Goal: Task Accomplishment & Management: Manage account settings

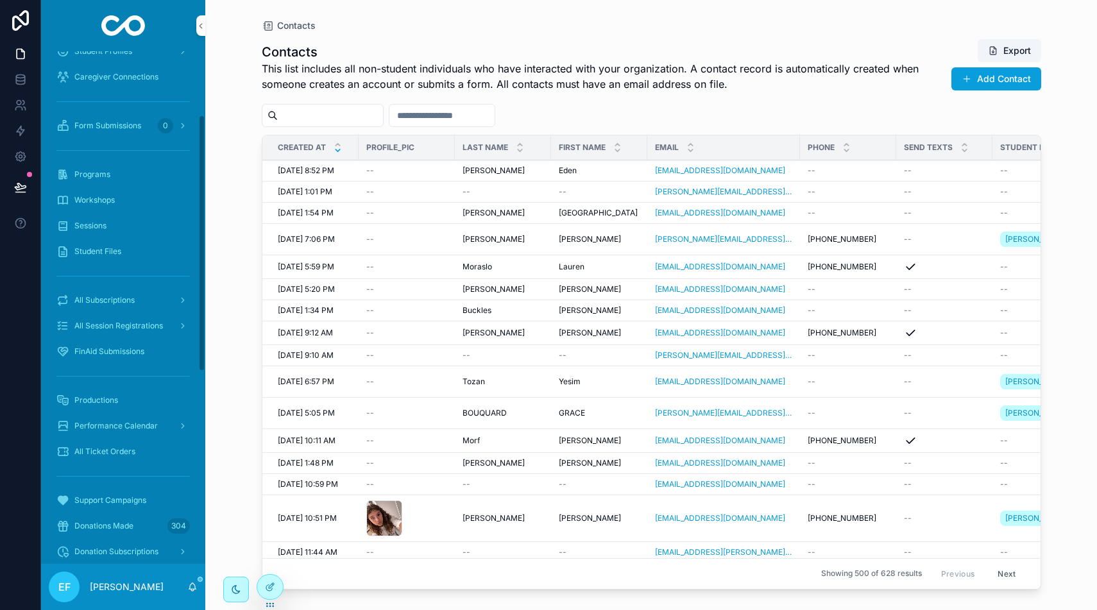
scroll to position [129, 0]
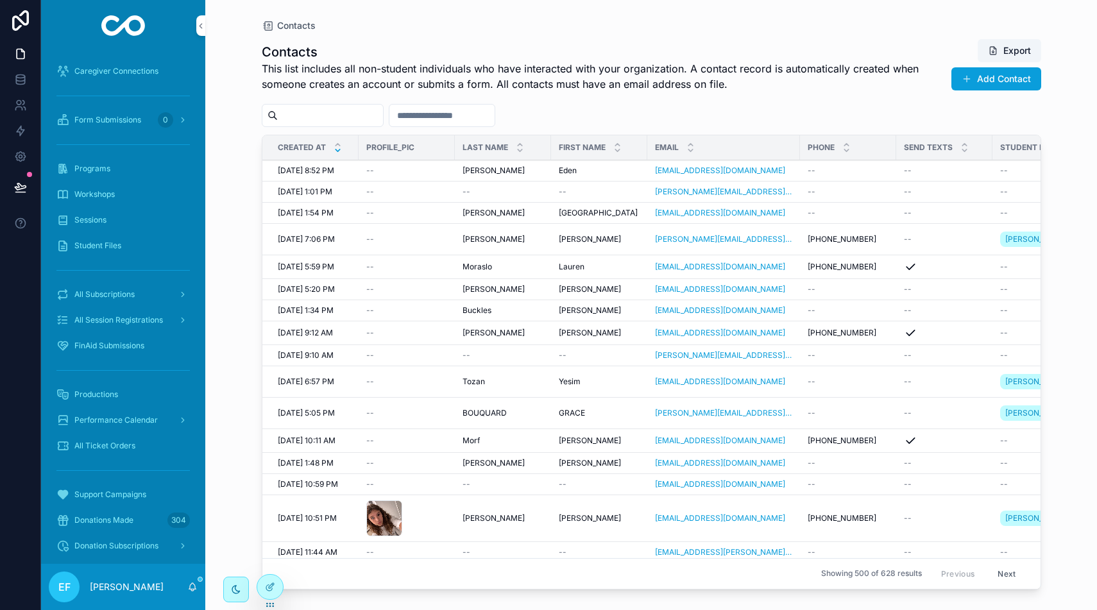
click at [117, 321] on span "All Session Registrations" at bounding box center [118, 320] width 89 height 10
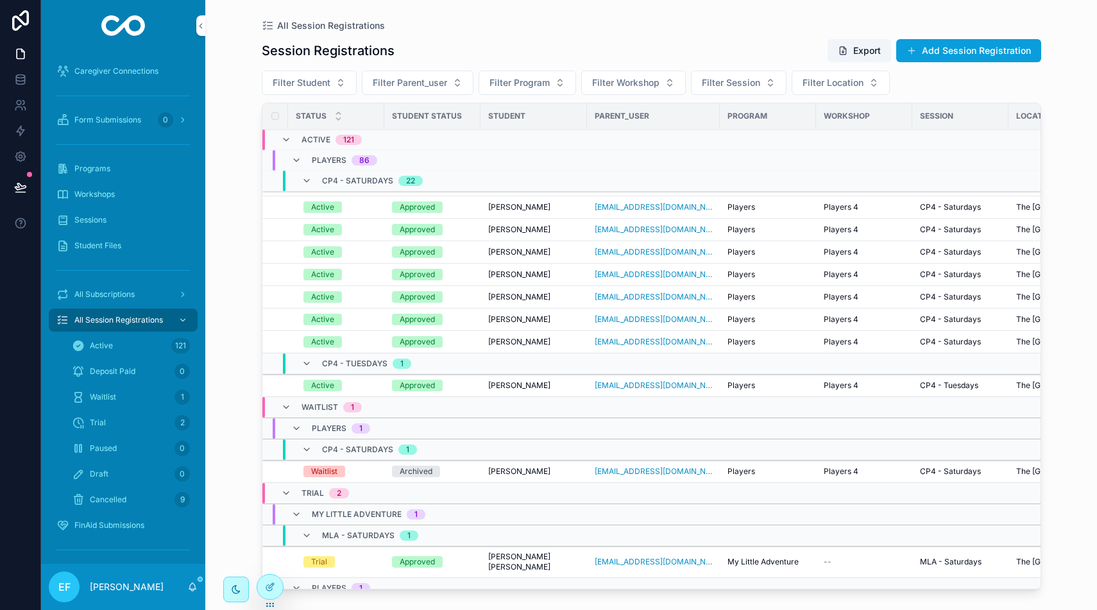
scroll to position [2892, 0]
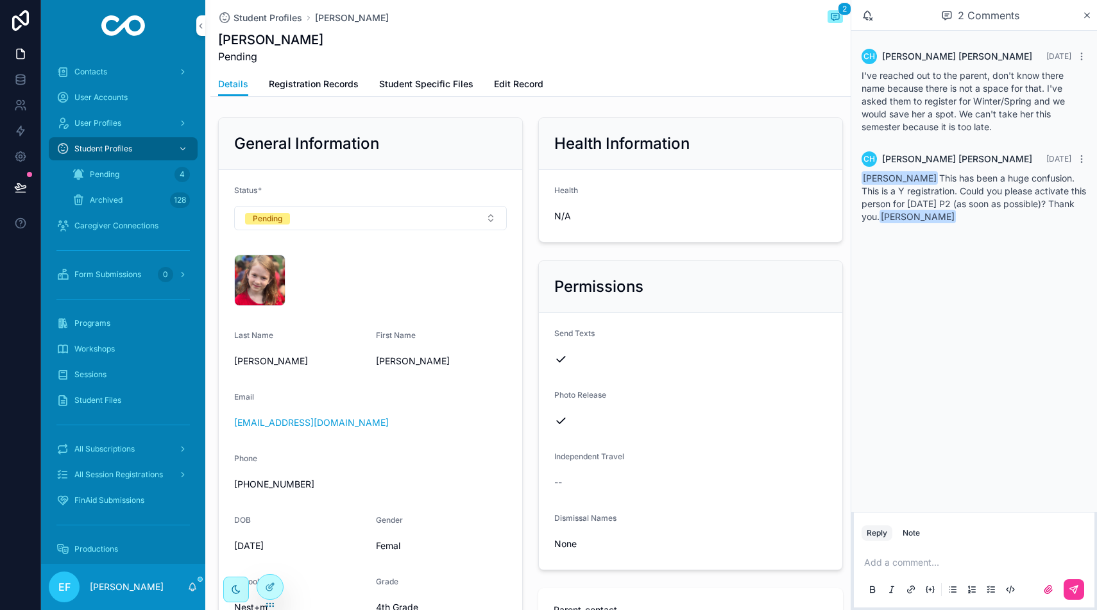
click at [522, 86] on span "Edit Record" at bounding box center [518, 84] width 49 height 13
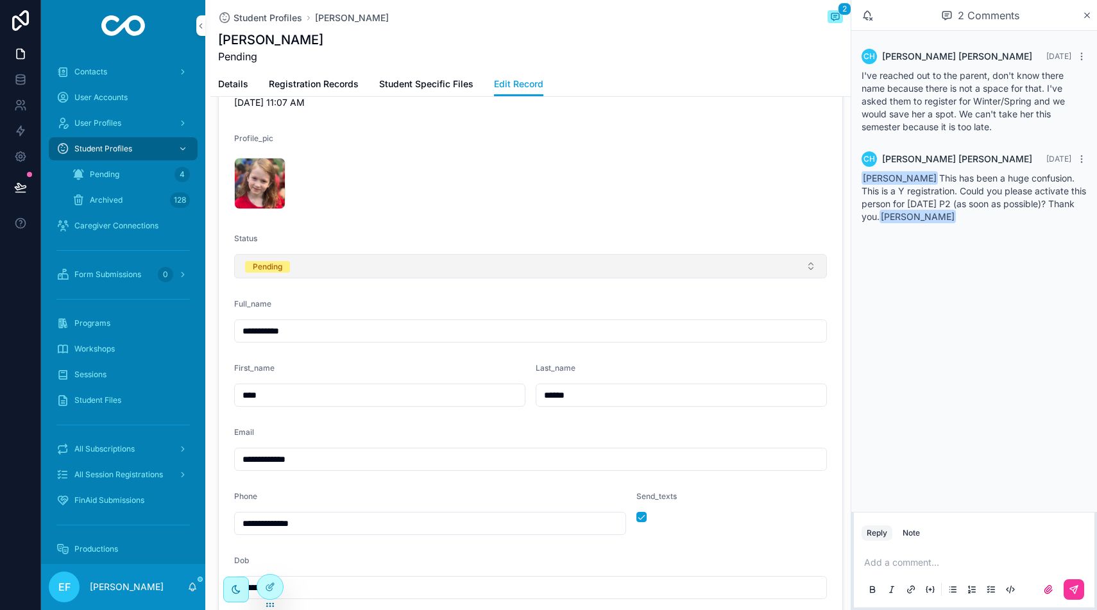
scroll to position [360, 0]
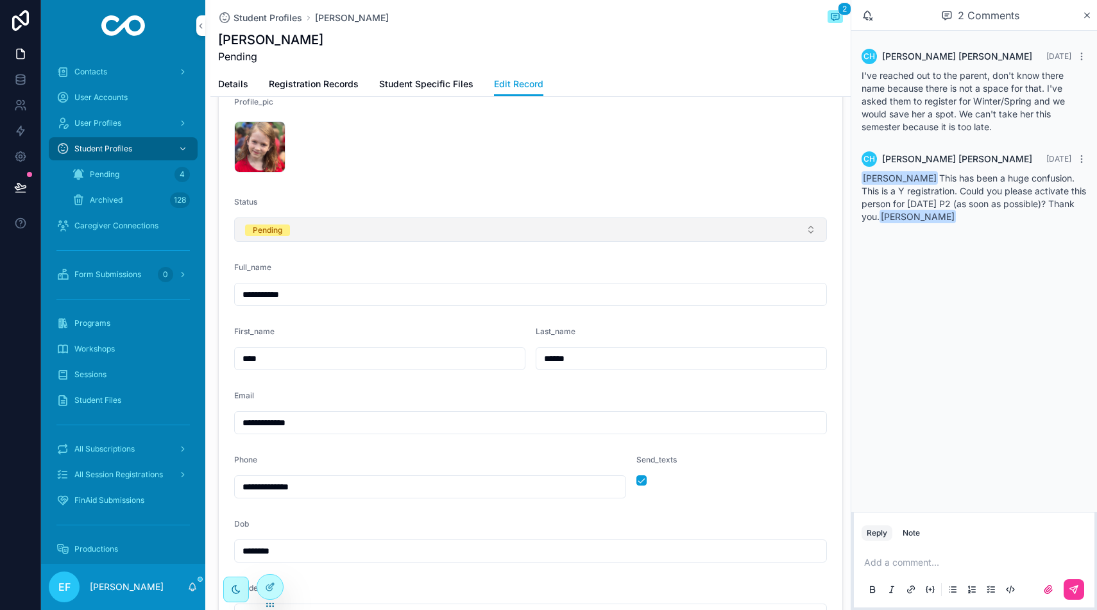
click at [675, 229] on button "Pending" at bounding box center [530, 229] width 593 height 24
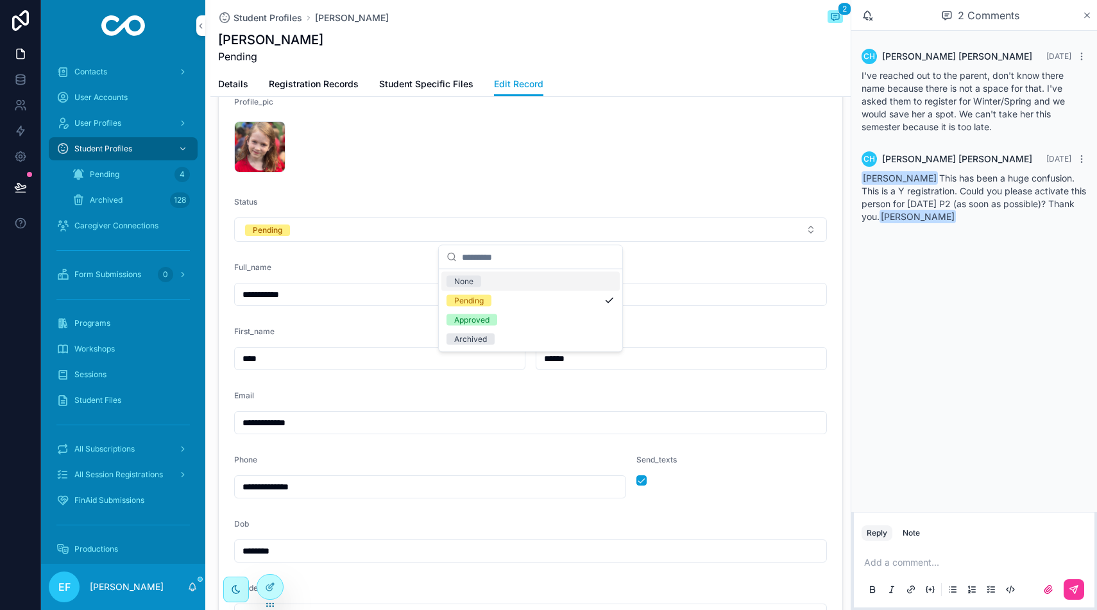
click at [1085, 13] on icon "scrollable content" at bounding box center [1087, 15] width 10 height 10
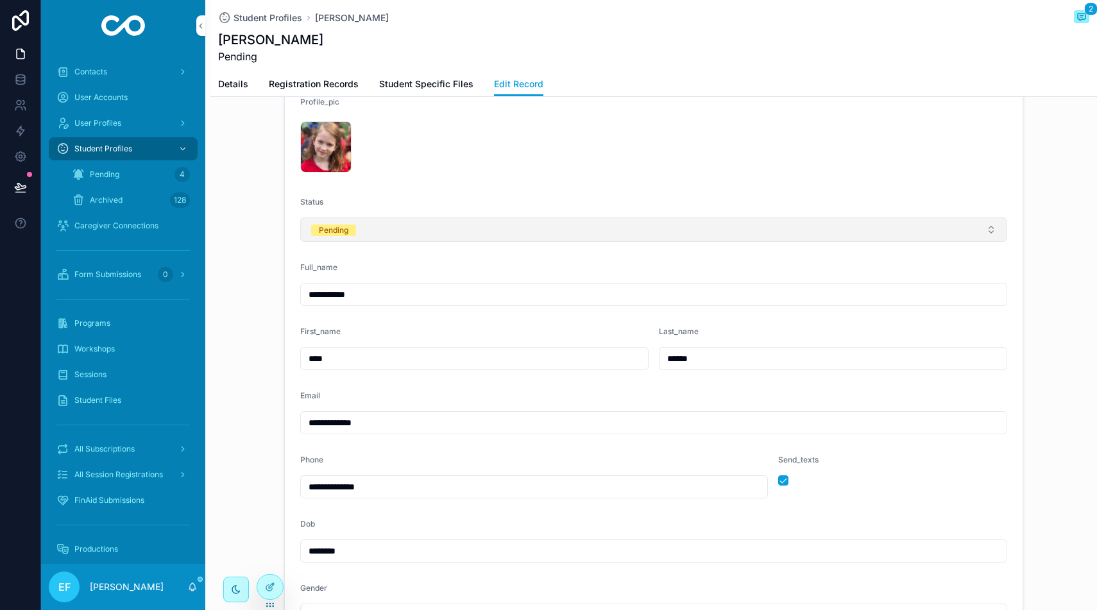
click at [962, 239] on button "Pending" at bounding box center [653, 229] width 707 height 24
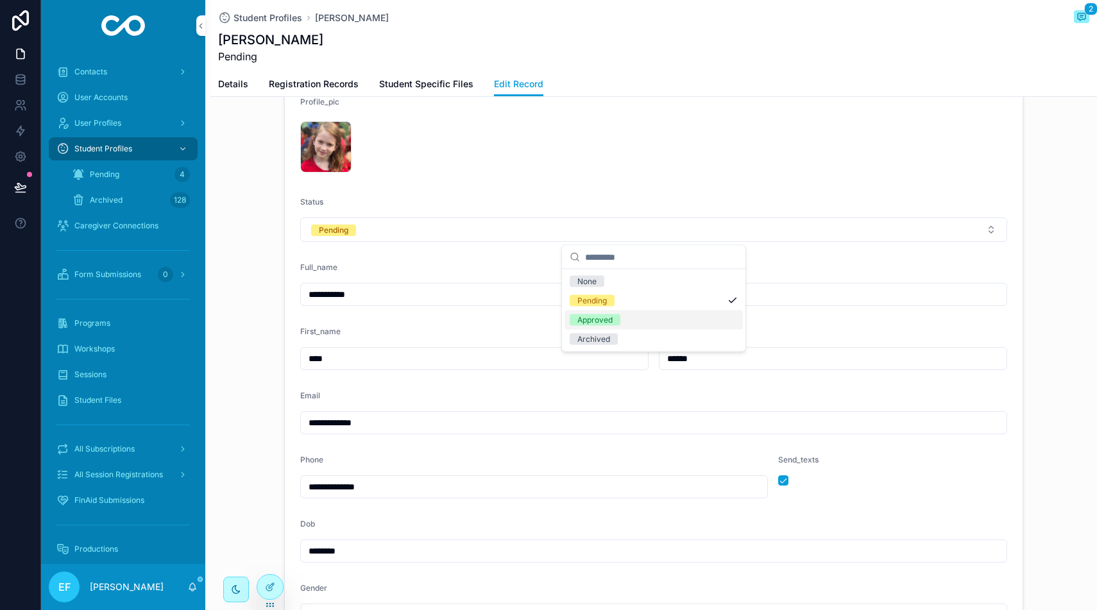
click at [672, 321] on div "Approved" at bounding box center [653, 319] width 178 height 19
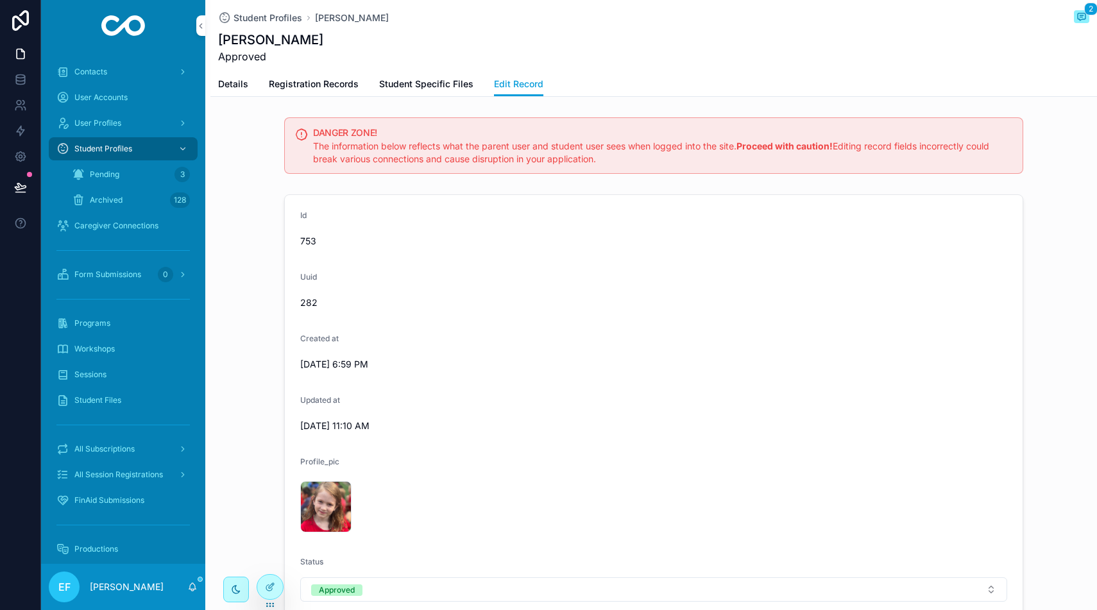
click at [239, 88] on span "Details" at bounding box center [233, 84] width 30 height 13
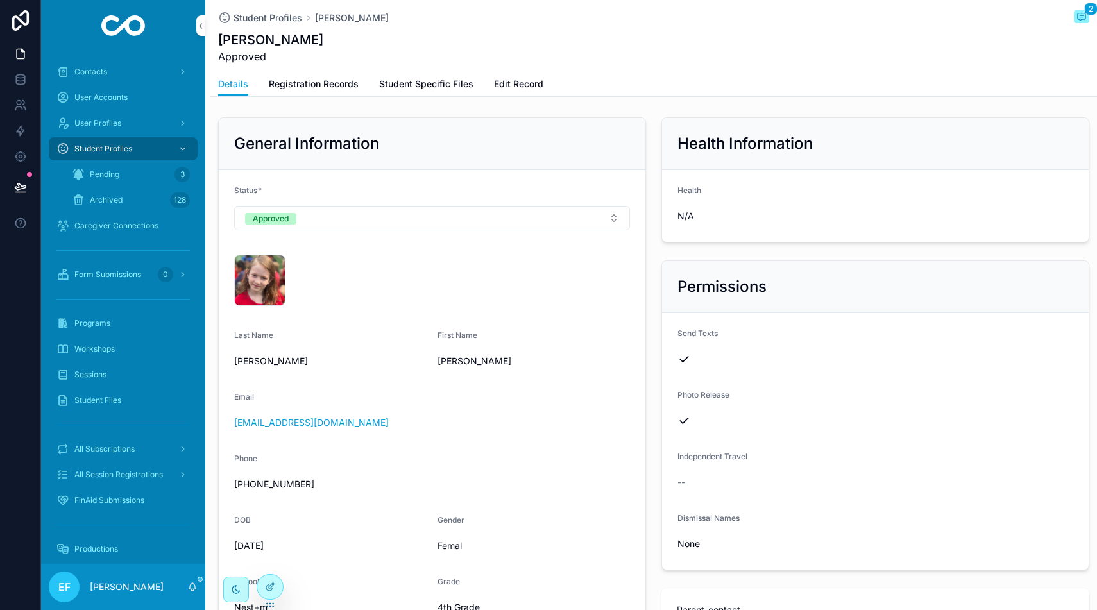
click at [121, 449] on span "All Subscriptions" at bounding box center [104, 449] width 60 height 10
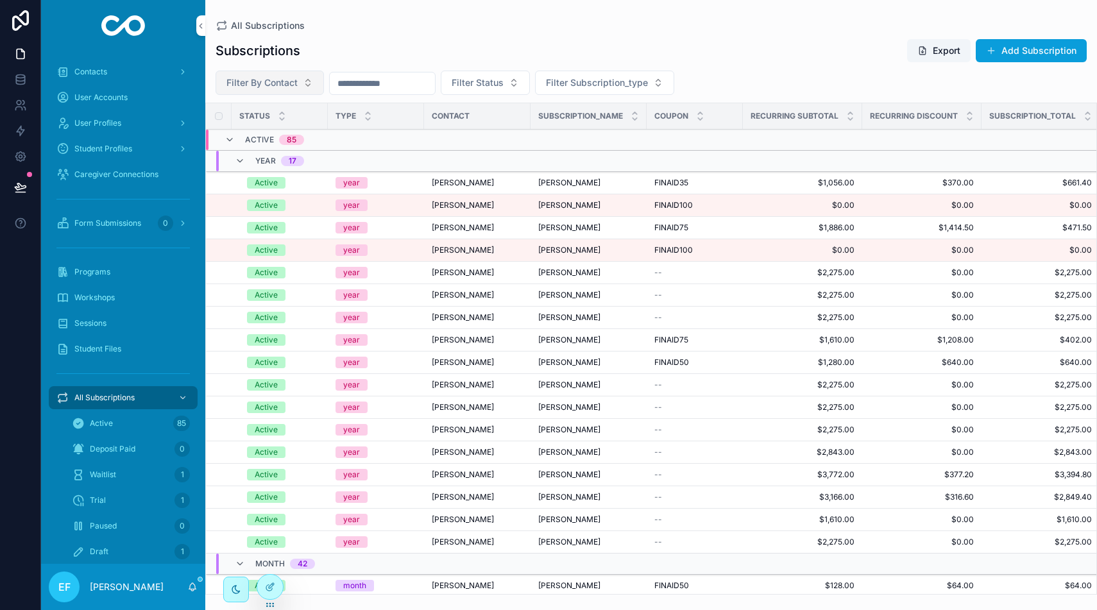
click at [284, 81] on span "Filter By Contact" at bounding box center [261, 82] width 71 height 13
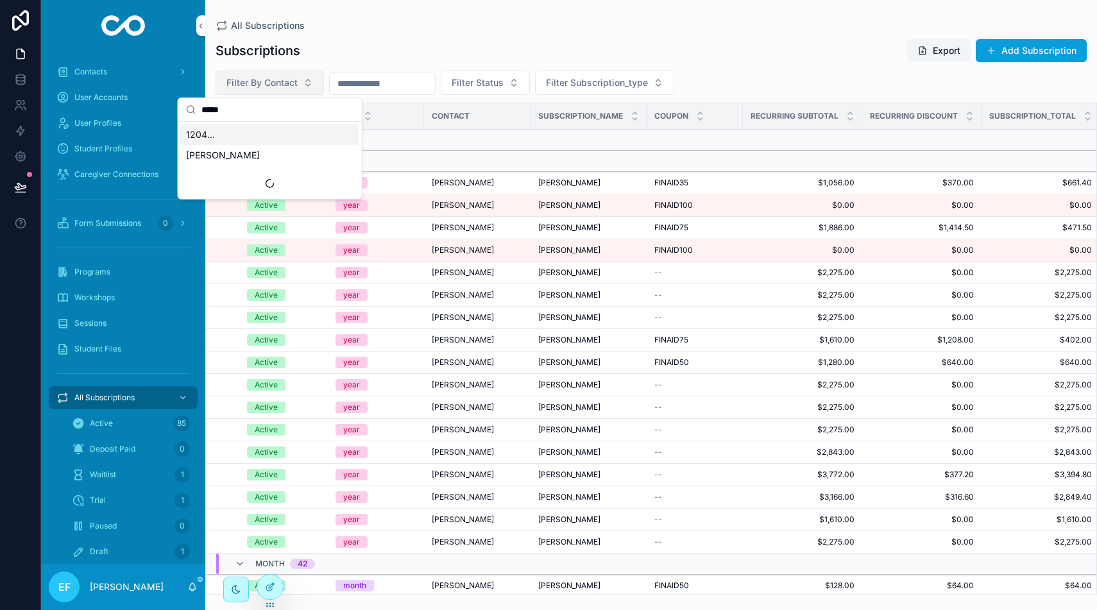
type input "******"
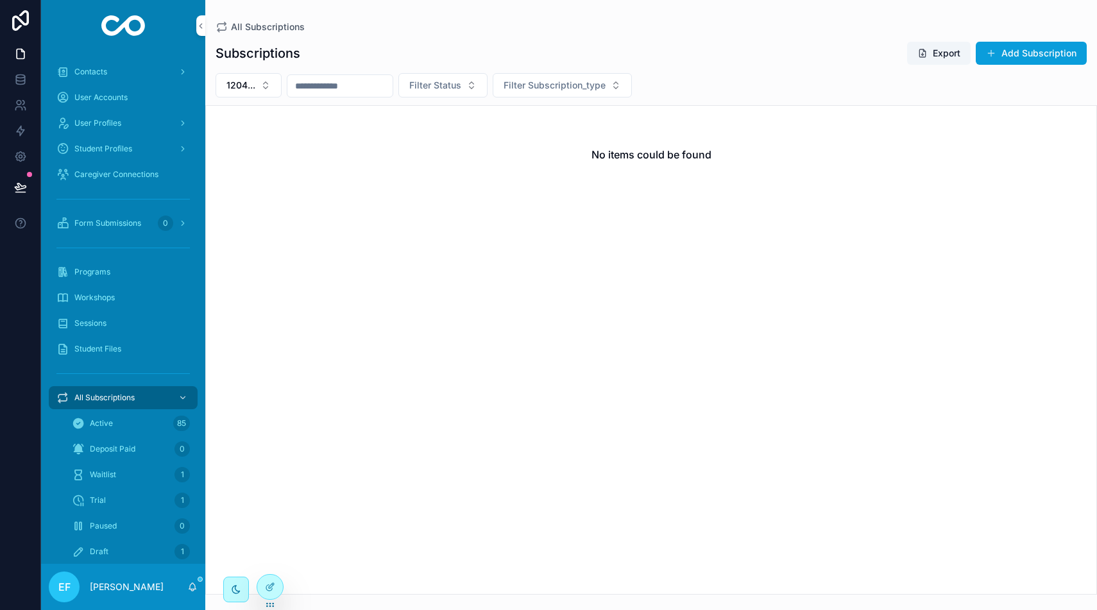
click at [128, 473] on div "Waitlist 1" at bounding box center [131, 474] width 118 height 21
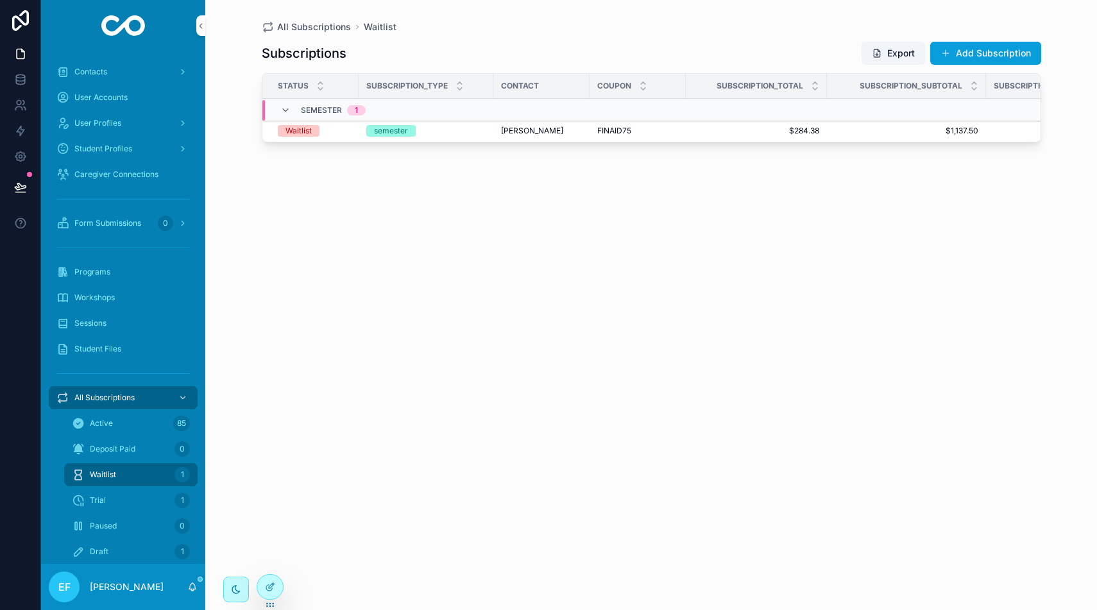
click at [131, 499] on div "Trial 1" at bounding box center [131, 500] width 118 height 21
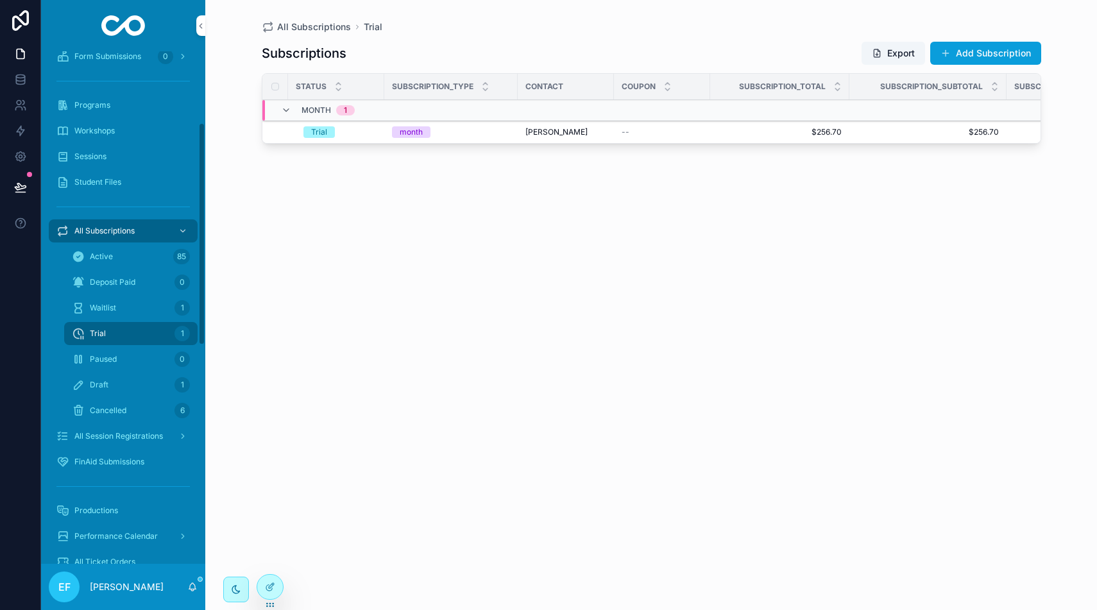
scroll to position [164, 0]
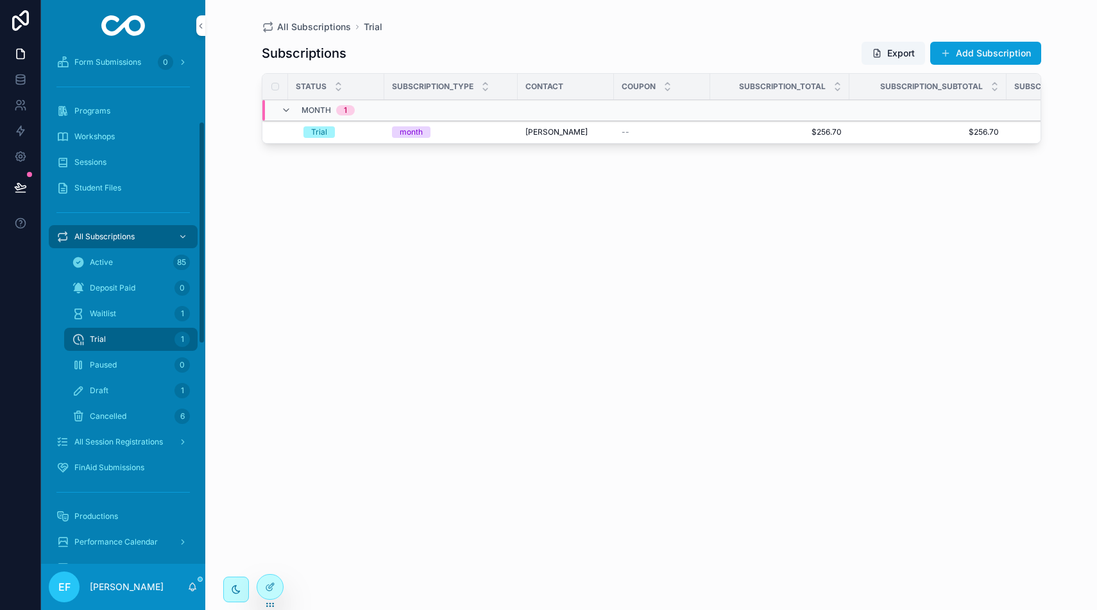
click at [141, 385] on div "Draft 1" at bounding box center [131, 390] width 118 height 21
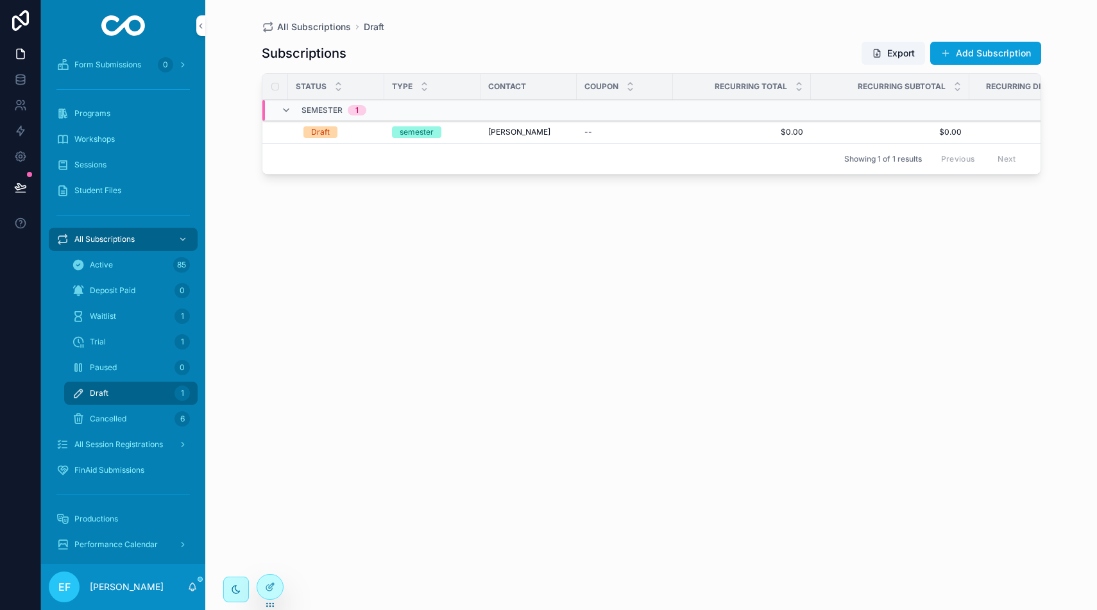
click at [499, 132] on span "[PERSON_NAME]" at bounding box center [519, 132] width 62 height 10
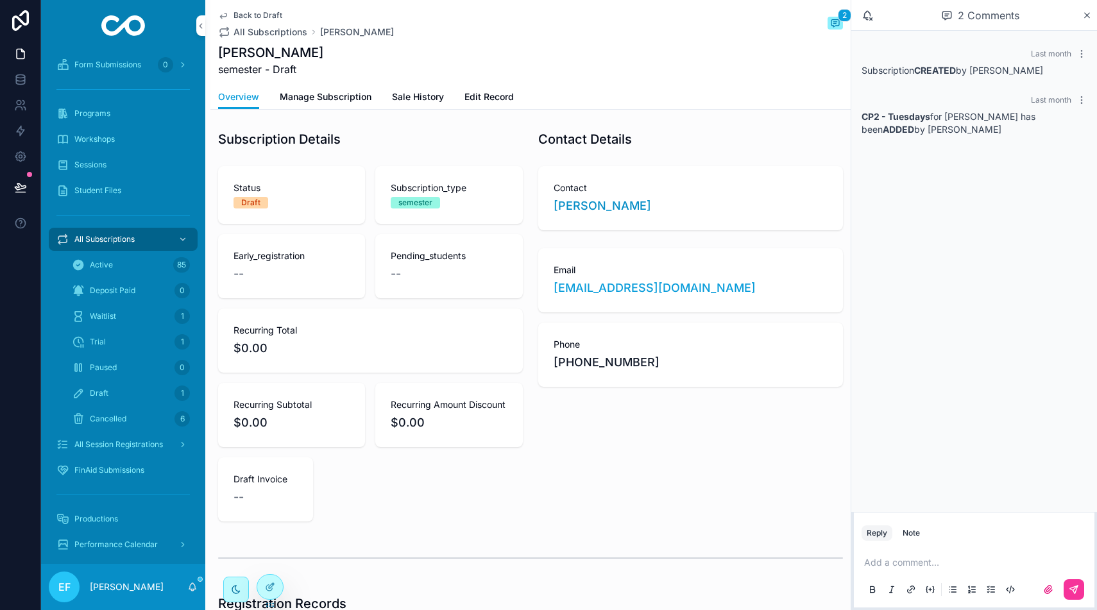
click at [337, 90] on link "Manage Subscription" at bounding box center [326, 98] width 92 height 26
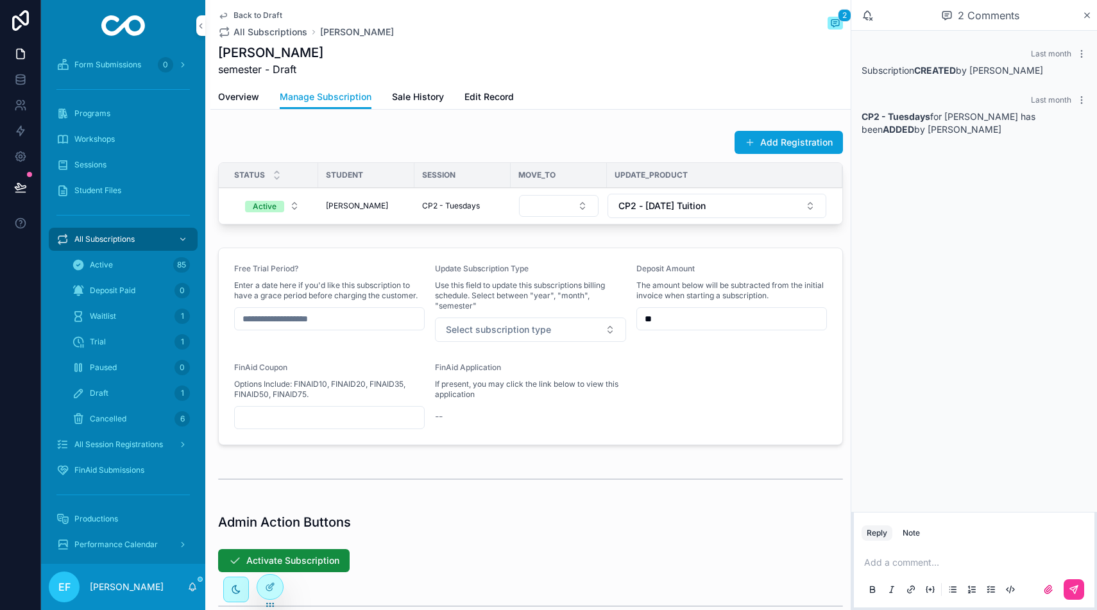
click at [237, 97] on span "Overview" at bounding box center [238, 96] width 41 height 13
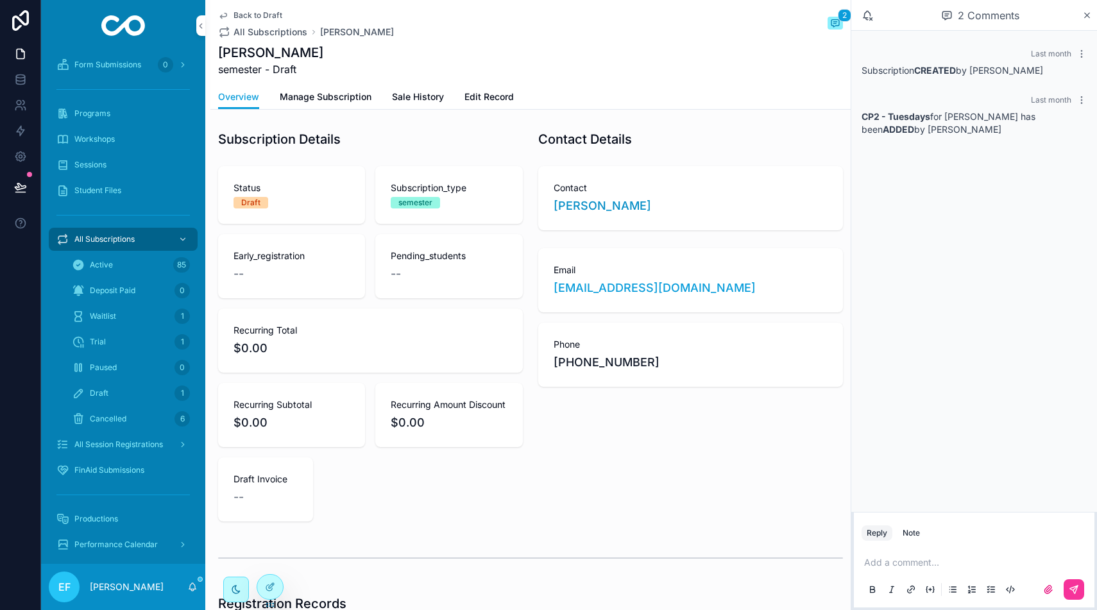
click at [270, 210] on div "Status Draft" at bounding box center [291, 195] width 147 height 58
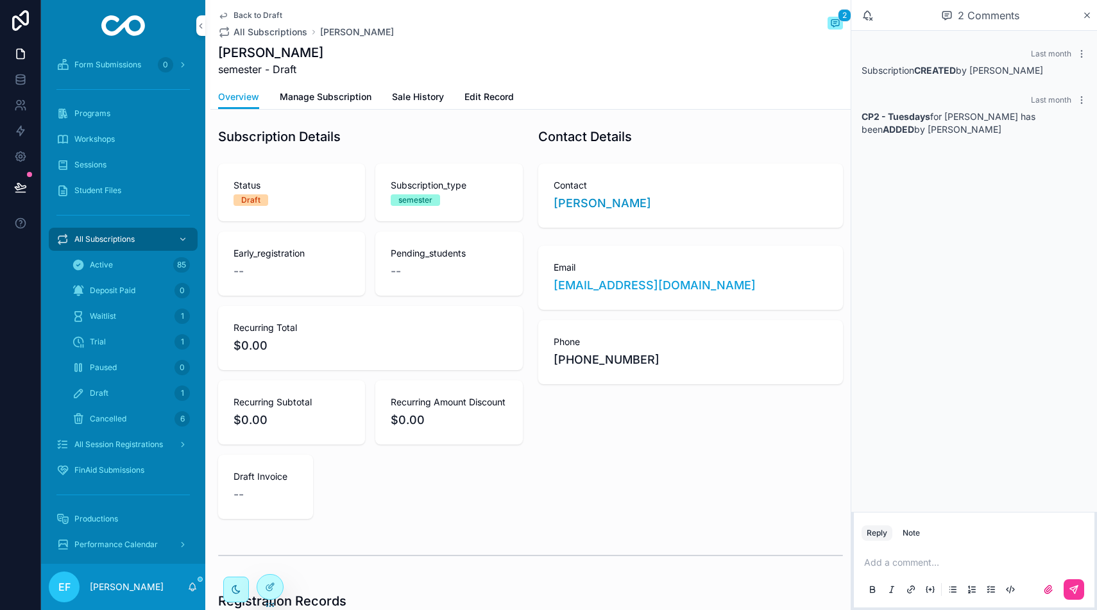
scroll to position [2, 0]
click at [325, 96] on span "Manage Subscription" at bounding box center [326, 96] width 92 height 13
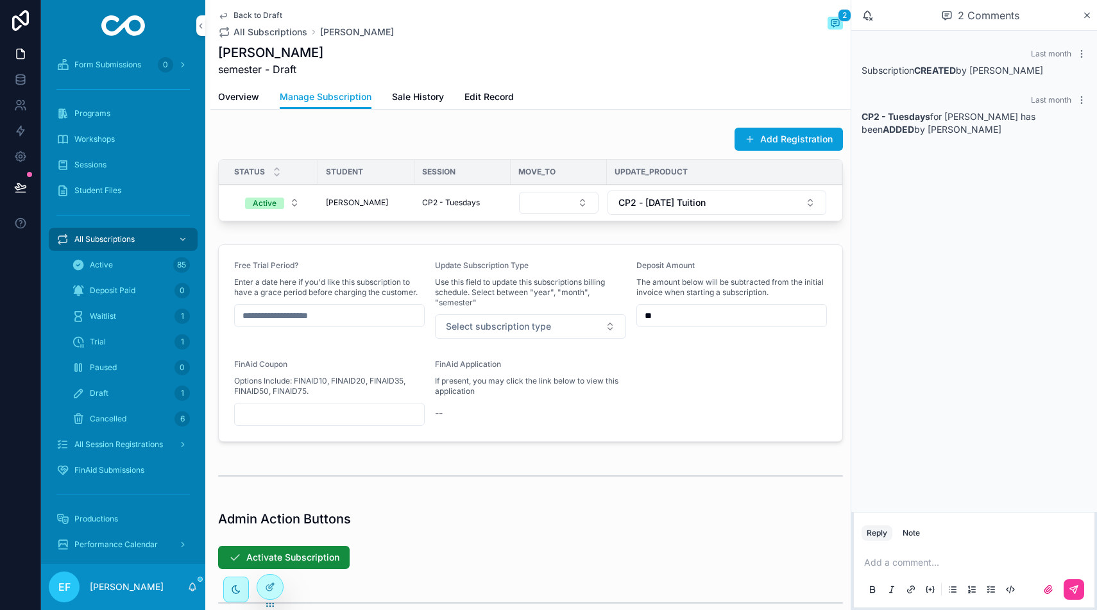
scroll to position [4, 0]
click at [434, 203] on span "CP2 - Tuesdays" at bounding box center [451, 202] width 58 height 10
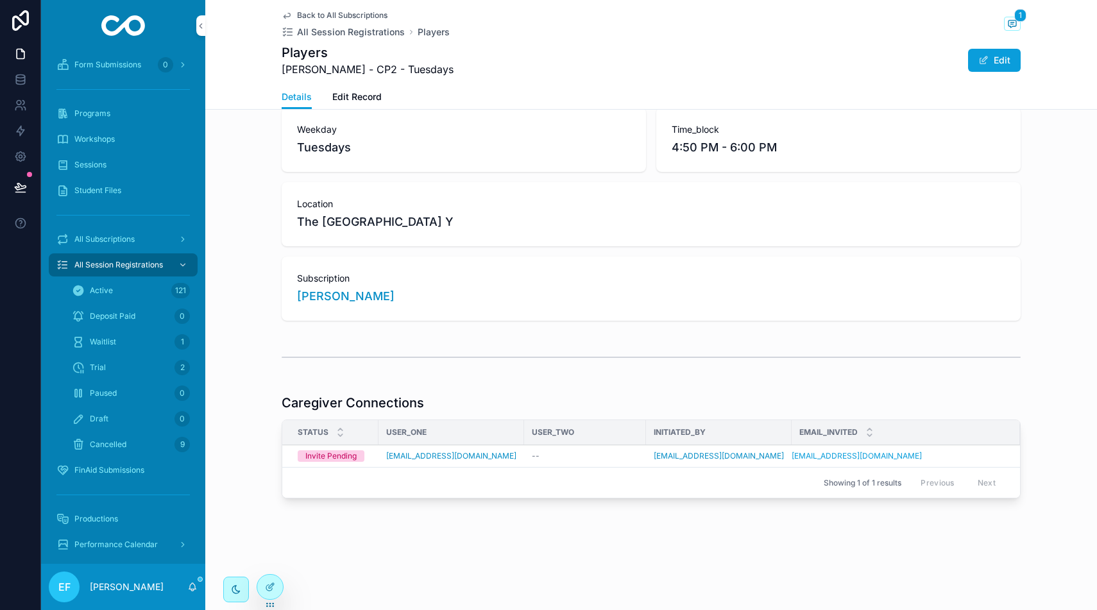
scroll to position [173, 0]
click at [372, 455] on td "Invite Pending" at bounding box center [330, 455] width 96 height 22
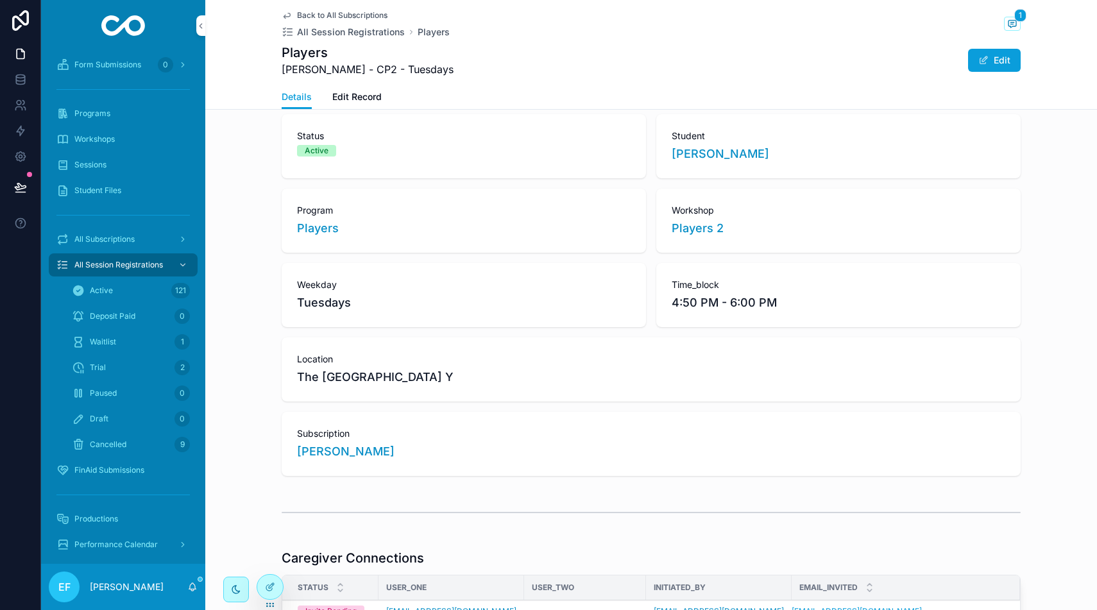
scroll to position [0, 0]
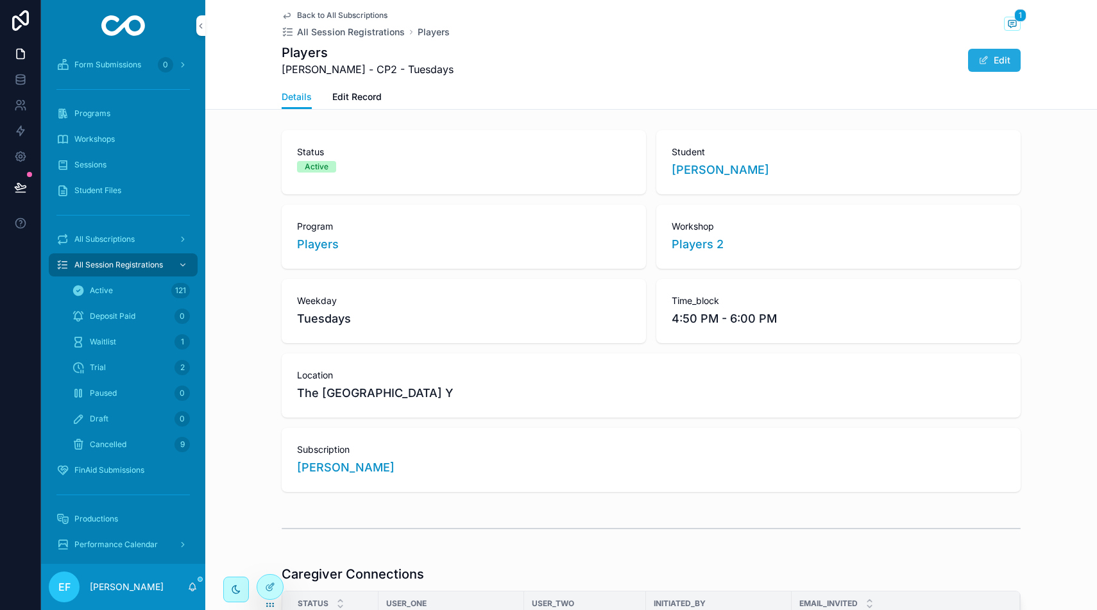
click at [983, 62] on span "scrollable content" at bounding box center [983, 60] width 10 height 10
click at [349, 33] on span "All Session Registrations" at bounding box center [351, 32] width 108 height 13
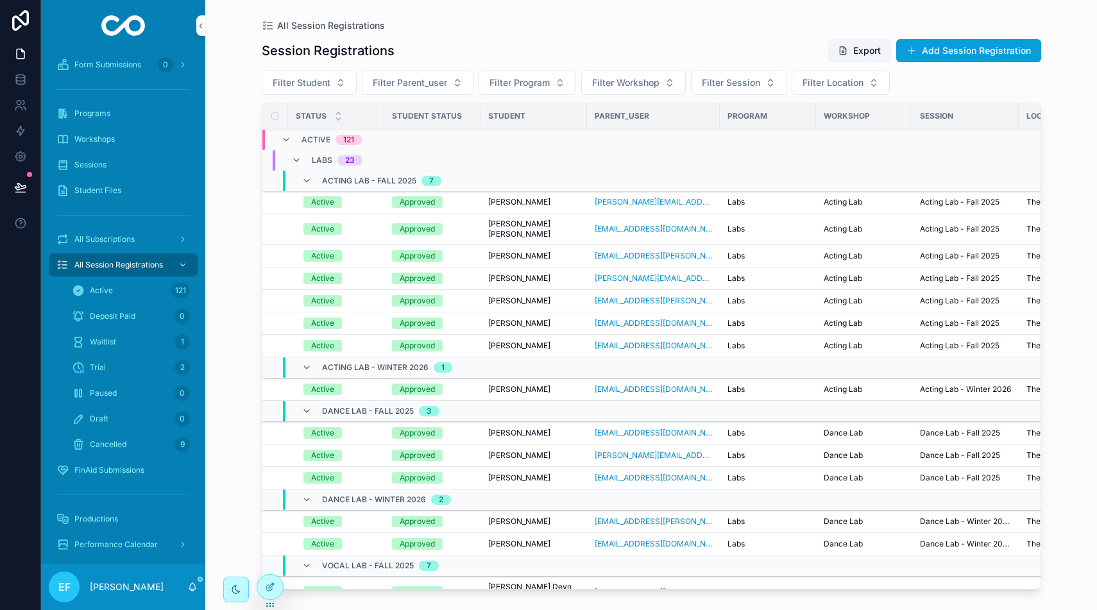
scroll to position [2, 3]
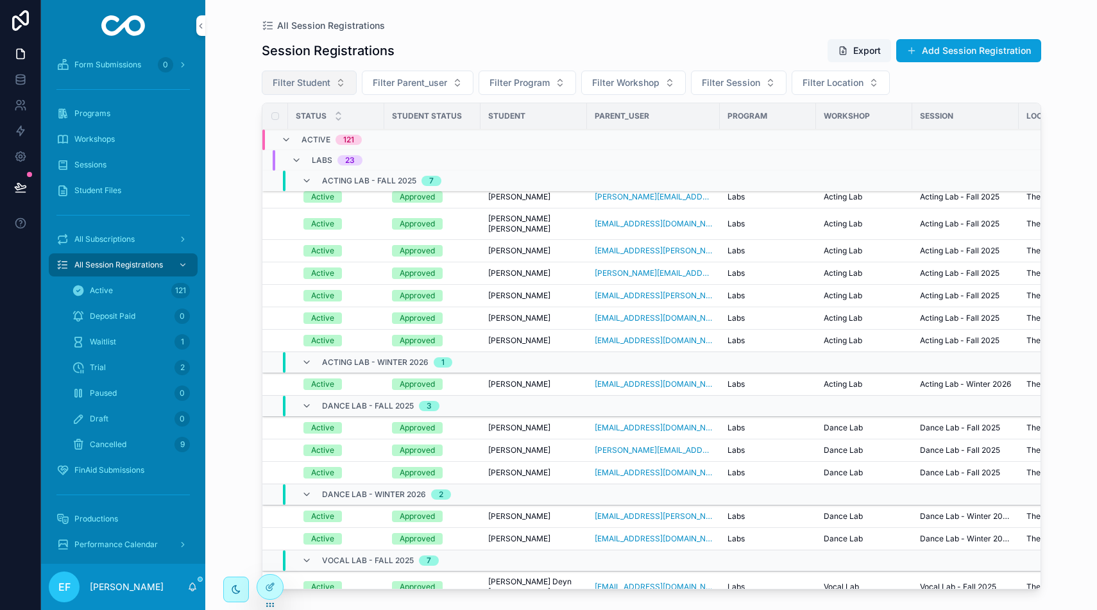
click at [307, 87] on span "Filter Student" at bounding box center [302, 82] width 58 height 13
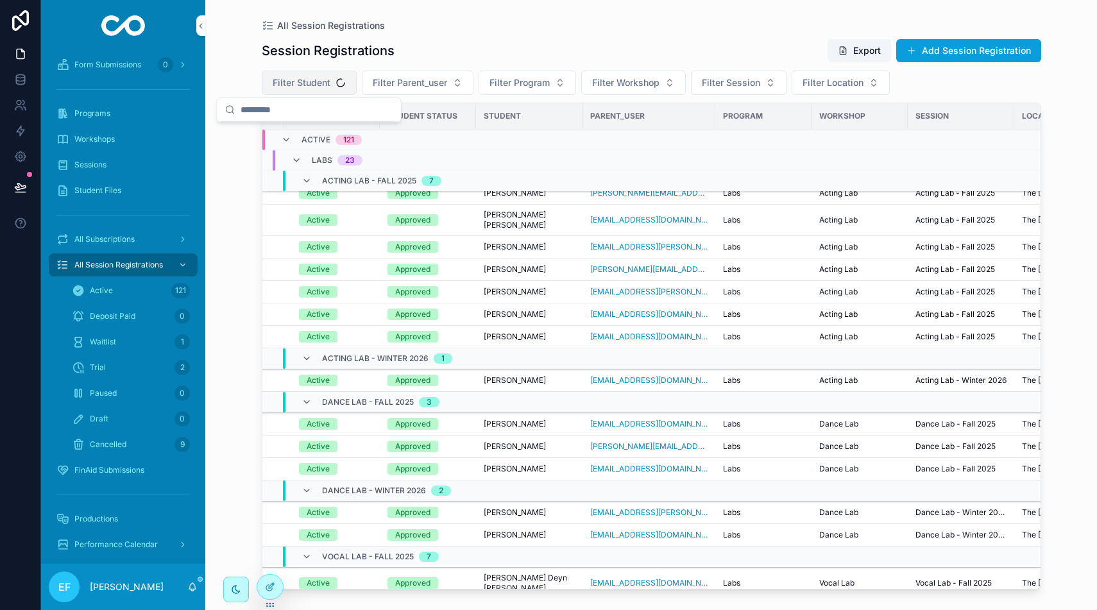
scroll to position [11, 1]
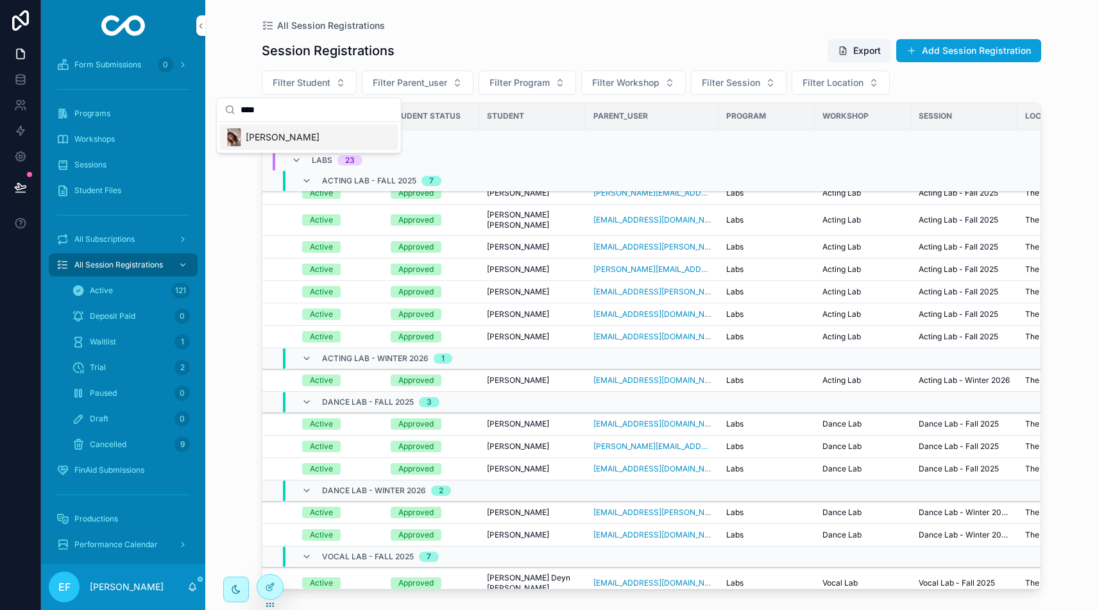
type input "****"
click at [298, 135] on span "[PERSON_NAME]" at bounding box center [283, 137] width 74 height 13
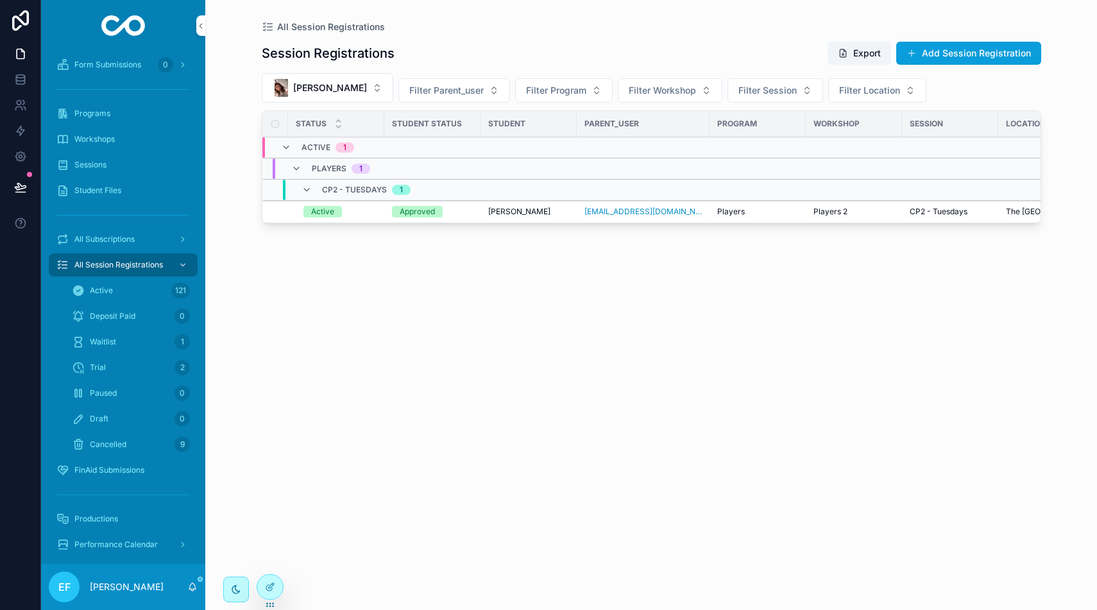
click at [121, 418] on div "Draft 0" at bounding box center [131, 419] width 118 height 21
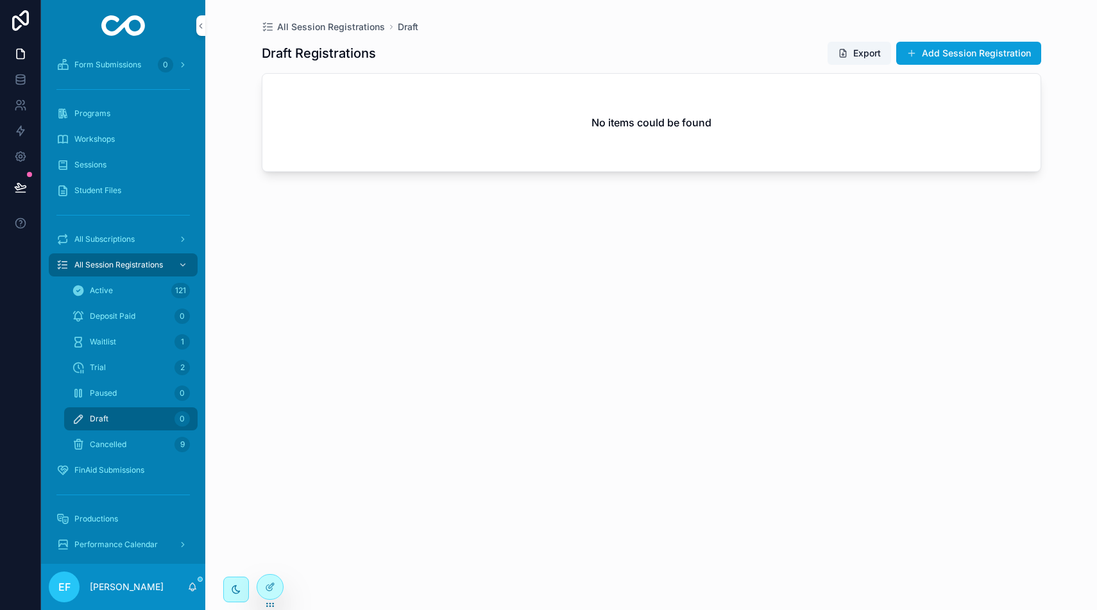
click at [119, 337] on div "Waitlist 1" at bounding box center [131, 342] width 118 height 21
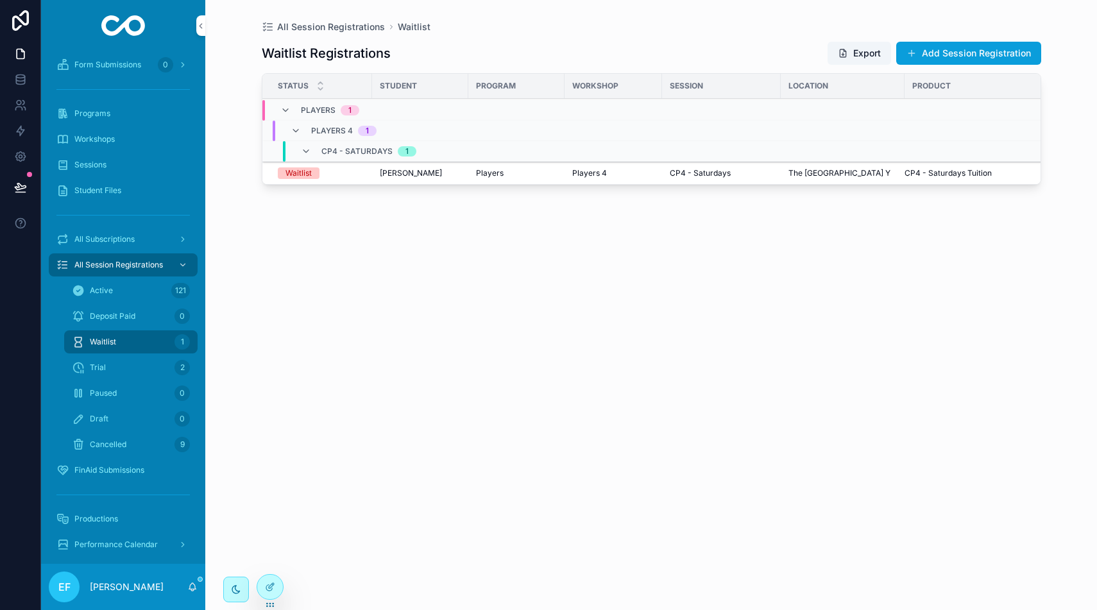
click at [336, 173] on div "Waitlist" at bounding box center [321, 173] width 87 height 12
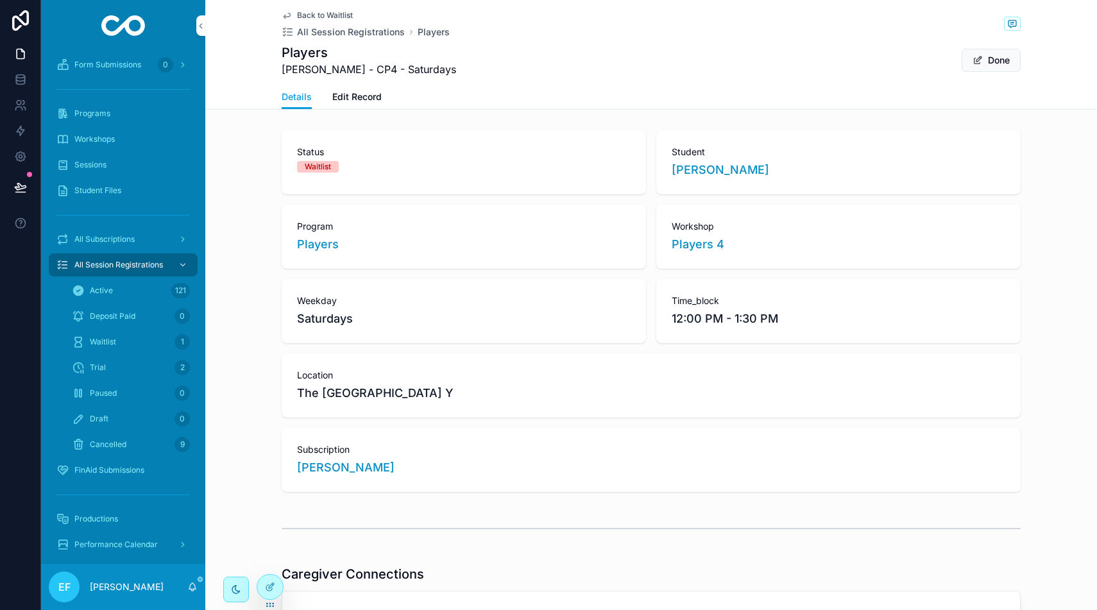
click at [127, 371] on div "Trial 2" at bounding box center [131, 367] width 118 height 21
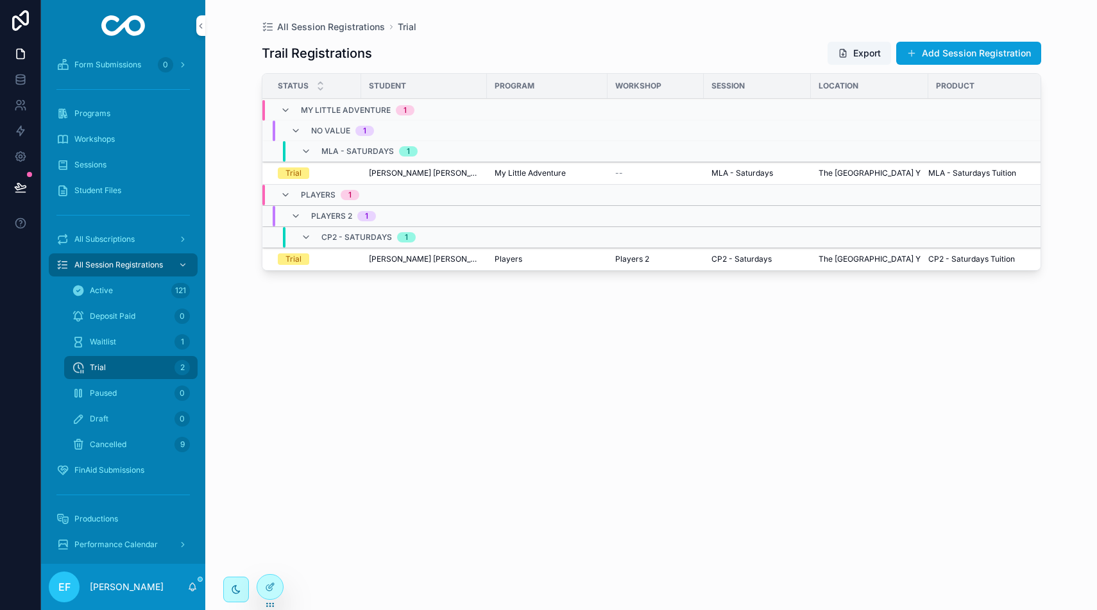
scroll to position [0, 1]
click at [537, 255] on div "Players" at bounding box center [545, 259] width 105 height 10
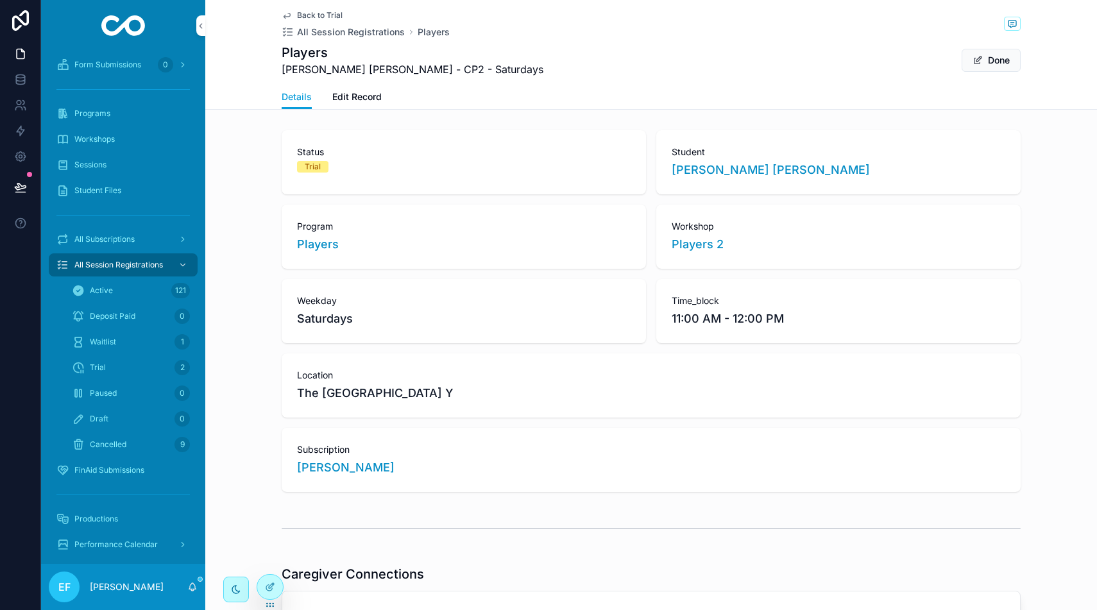
scroll to position [1, 0]
click at [348, 96] on span "Edit Record" at bounding box center [356, 96] width 49 height 13
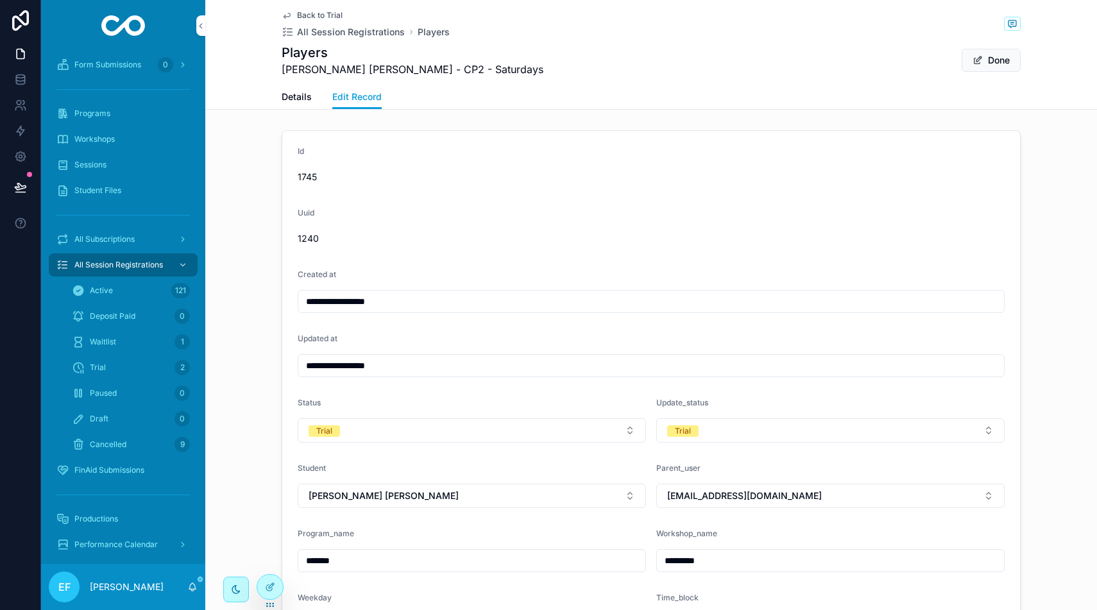
click at [133, 234] on span "All Subscriptions" at bounding box center [104, 239] width 60 height 10
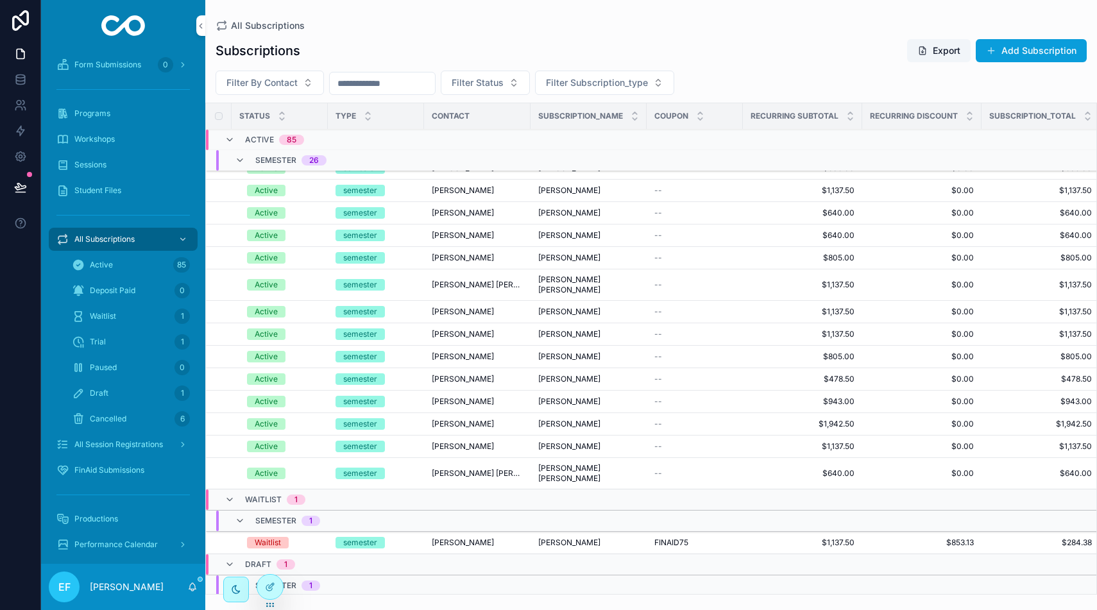
scroll to position [1752, 0]
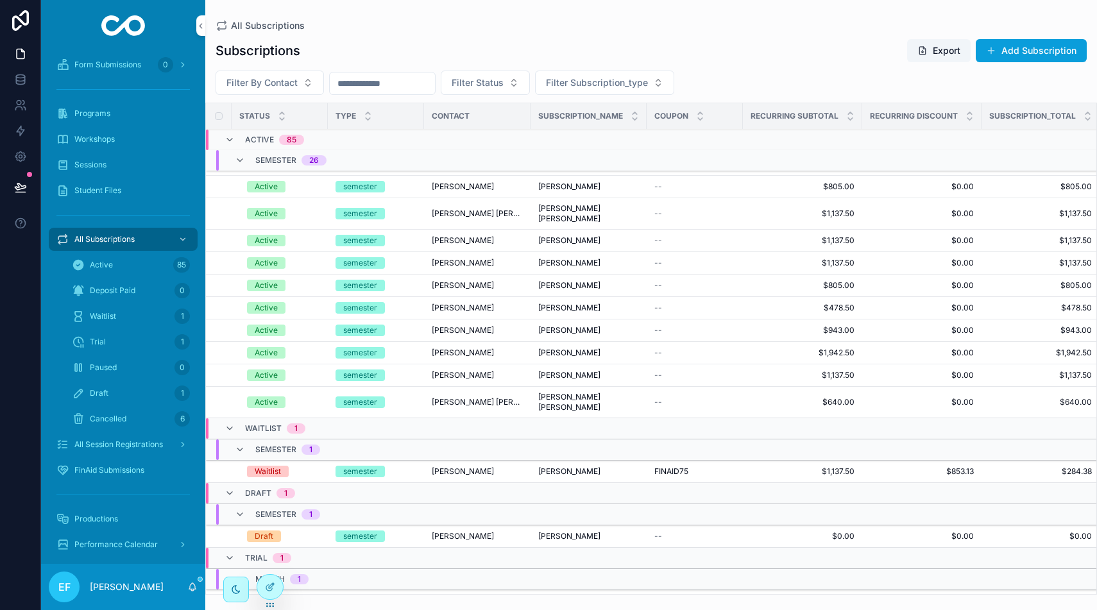
click at [463, 531] on span "[PERSON_NAME]" at bounding box center [463, 536] width 62 height 10
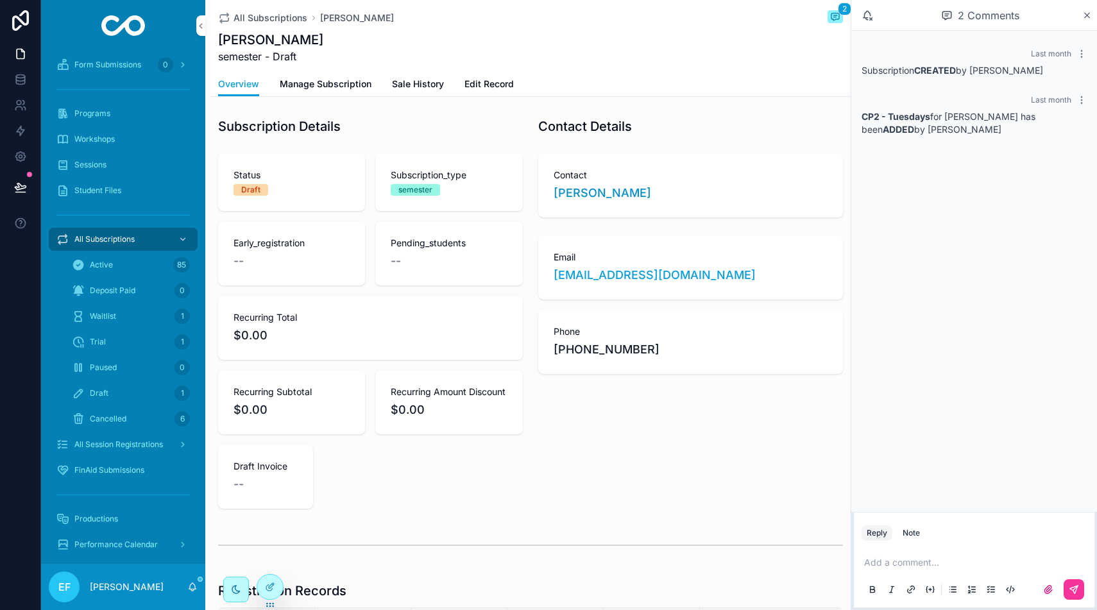
click at [479, 85] on span "Edit Record" at bounding box center [488, 84] width 49 height 13
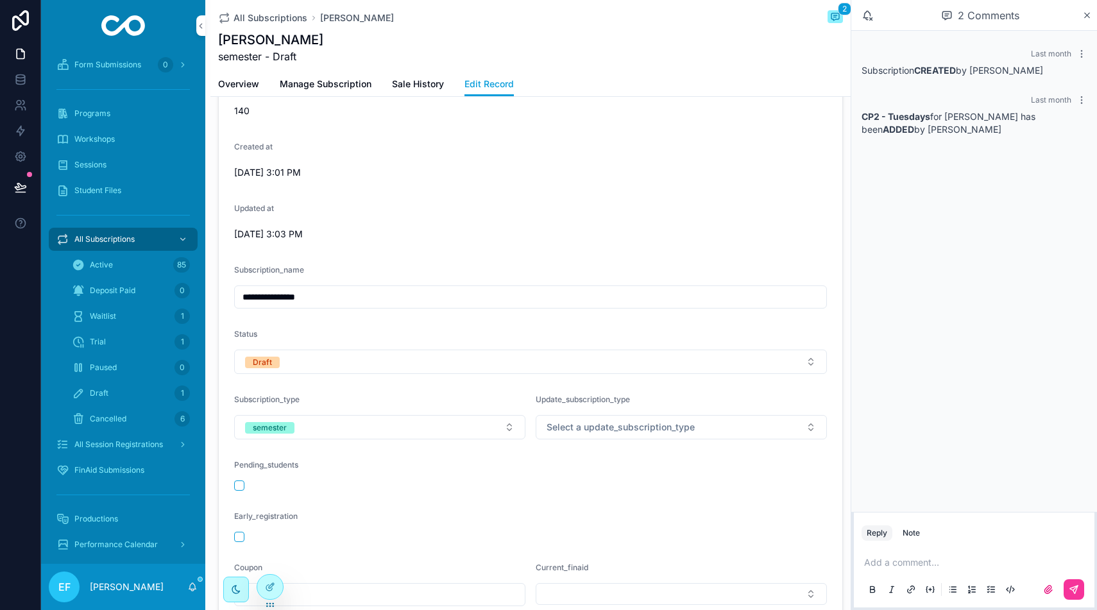
scroll to position [162, 0]
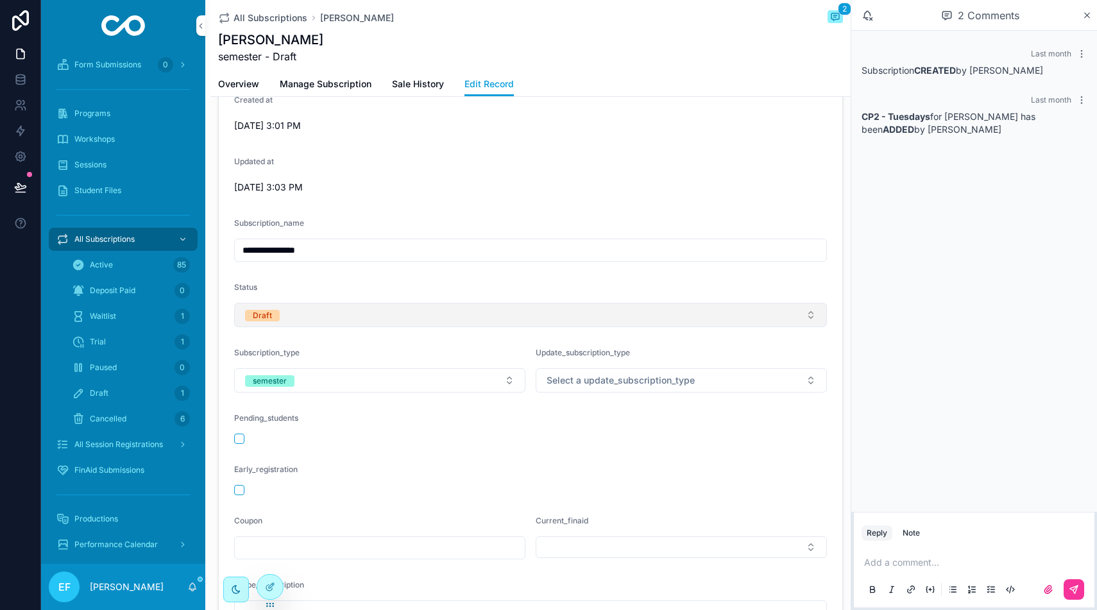
click at [410, 323] on button "Draft" at bounding box center [530, 315] width 593 height 24
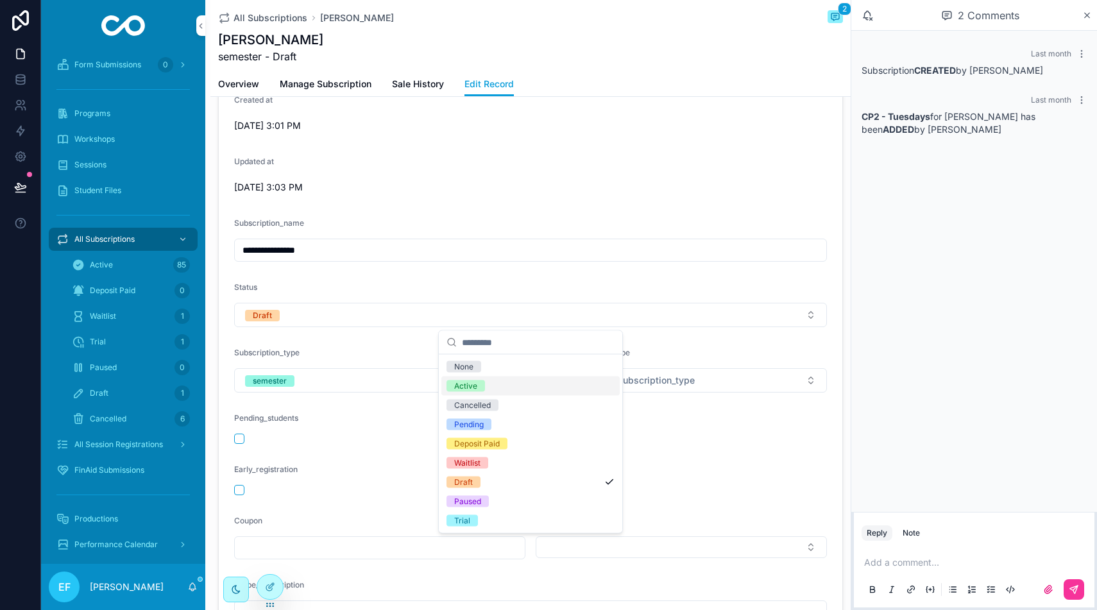
click at [470, 382] on div "Active" at bounding box center [465, 386] width 23 height 12
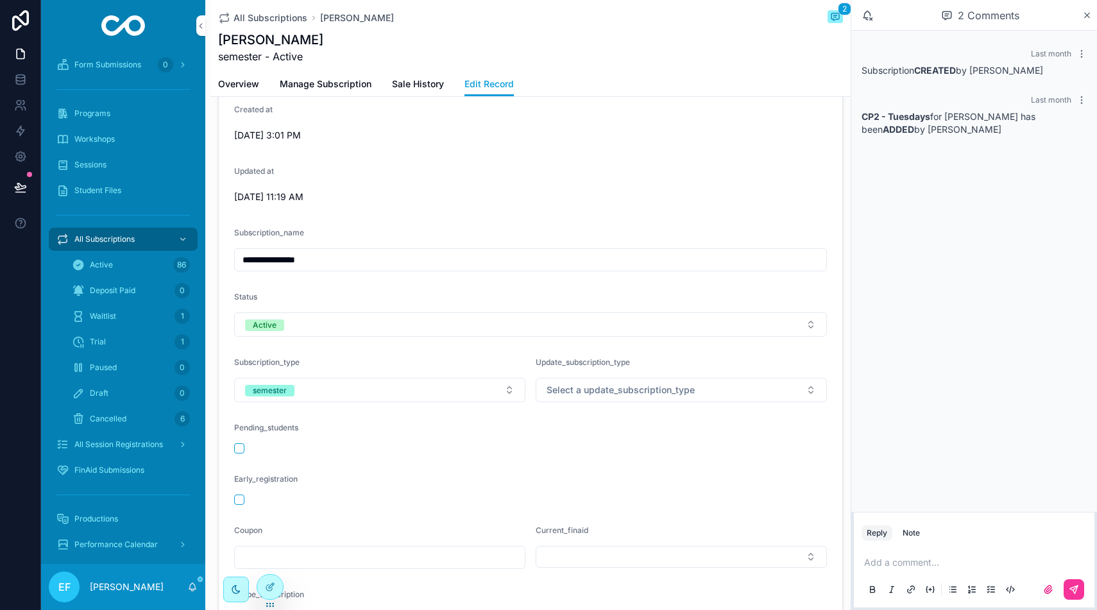
scroll to position [0, 0]
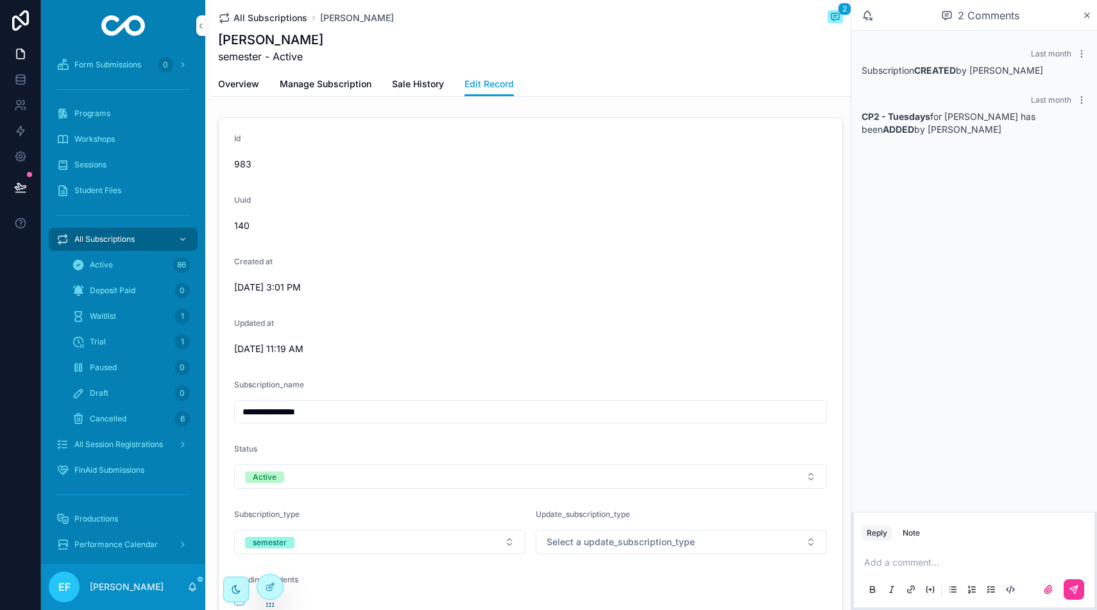
click at [273, 17] on span "All Subscriptions" at bounding box center [270, 18] width 74 height 13
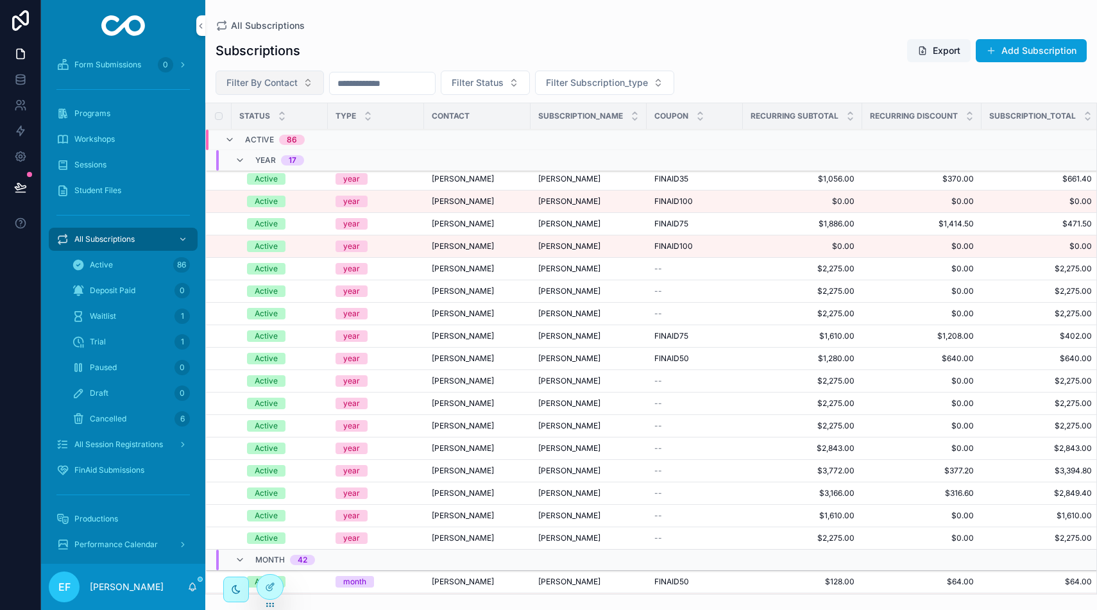
scroll to position [5, 1]
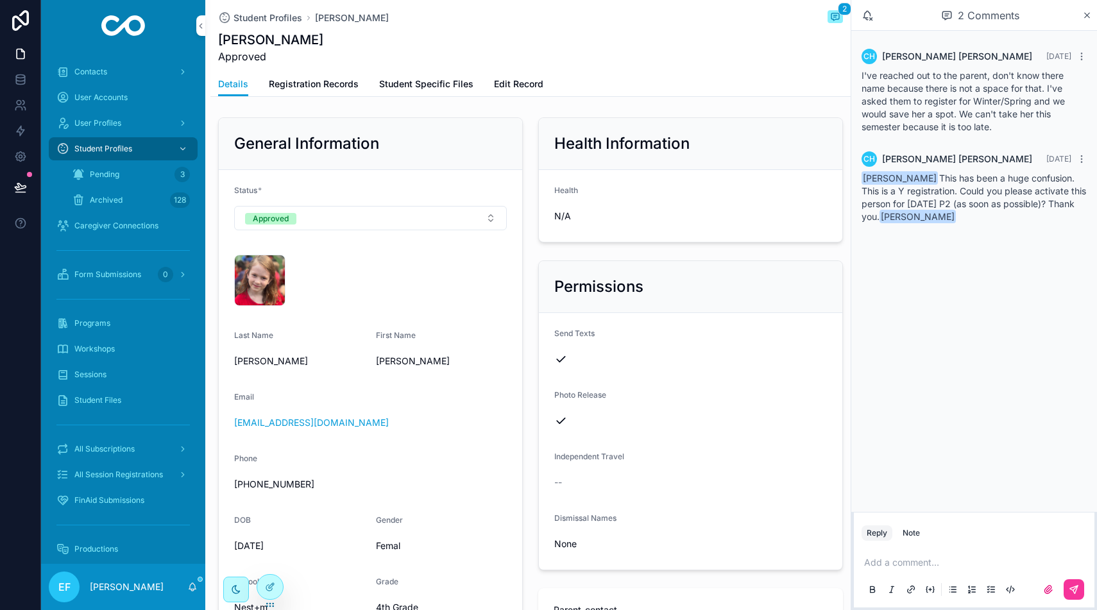
click at [327, 82] on span "Registration Records" at bounding box center [314, 84] width 90 height 13
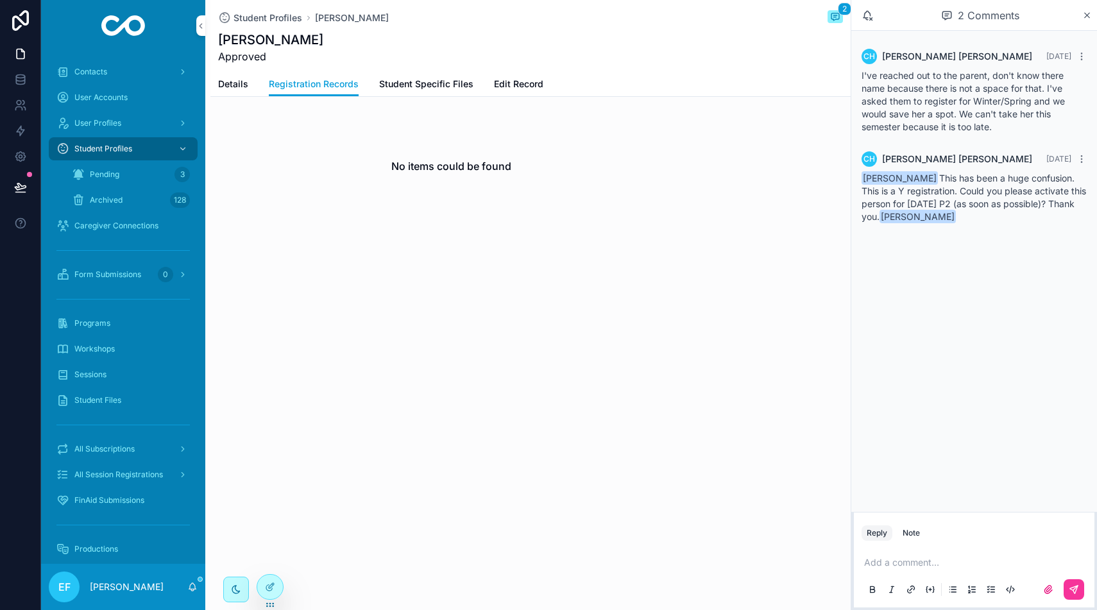
click at [228, 83] on span "Details" at bounding box center [233, 84] width 30 height 13
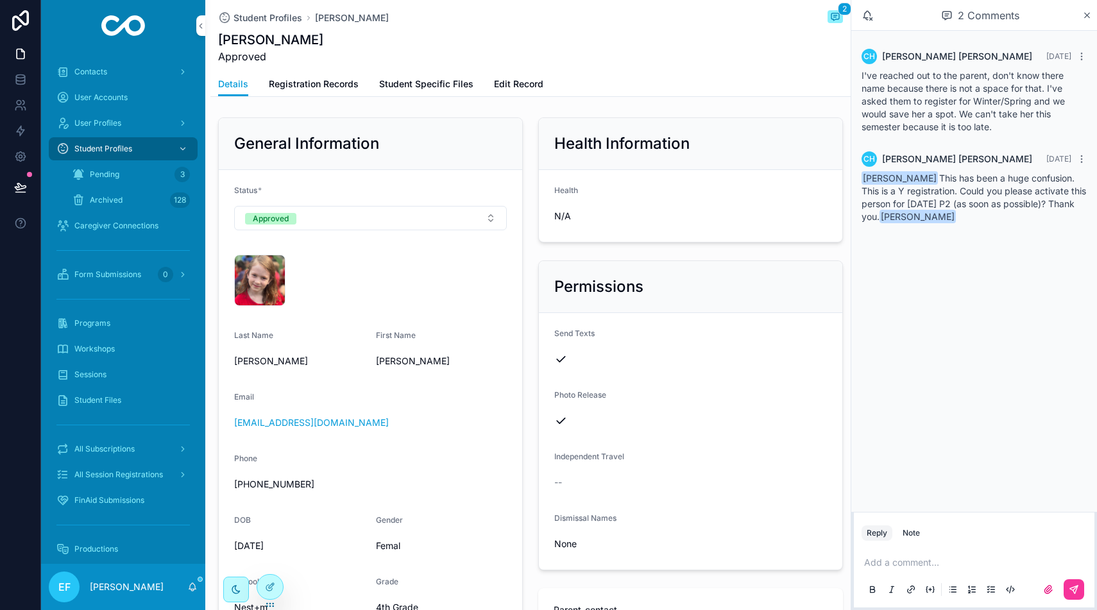
click at [132, 447] on span "All Subscriptions" at bounding box center [104, 449] width 60 height 10
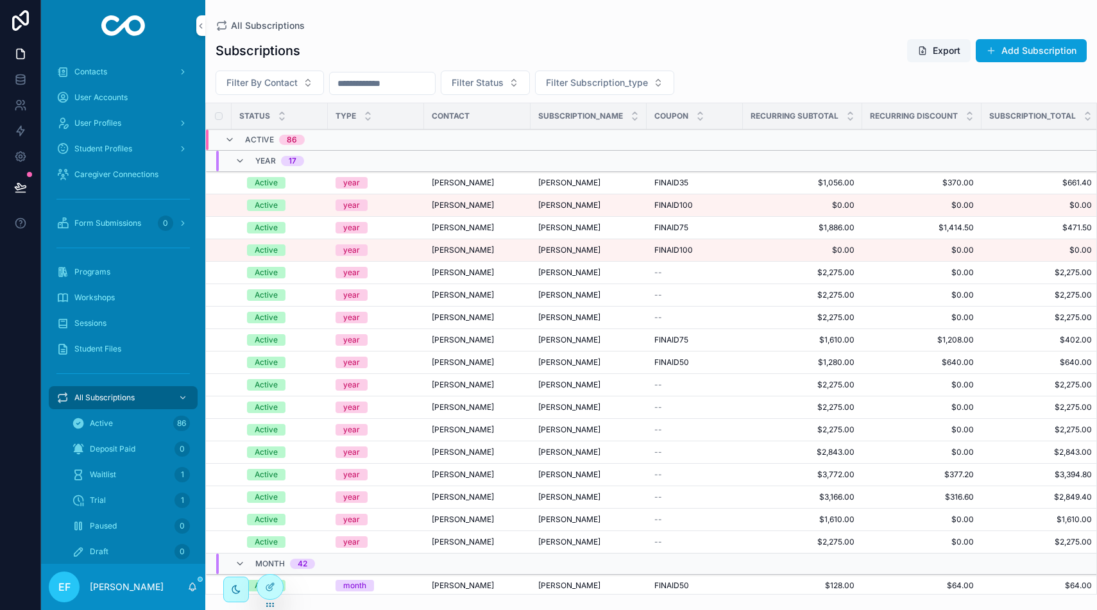
click at [1006, 53] on button "Add Subscription" at bounding box center [1031, 50] width 111 height 23
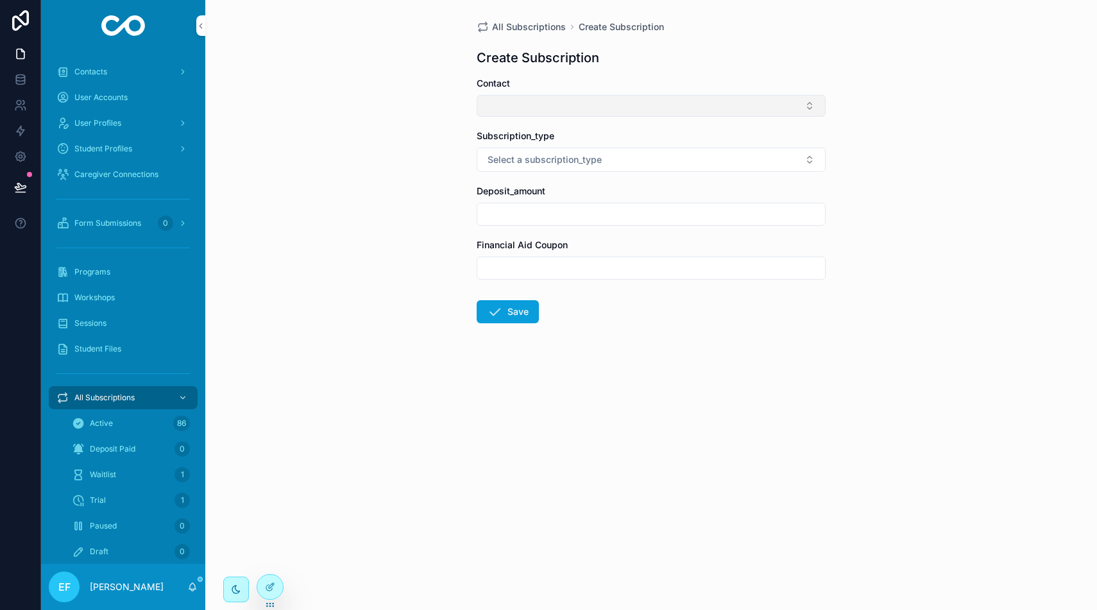
click at [616, 100] on button "Select Button" at bounding box center [651, 106] width 349 height 22
type input "******"
click at [98, 69] on span "Contacts" at bounding box center [90, 72] width 33 height 10
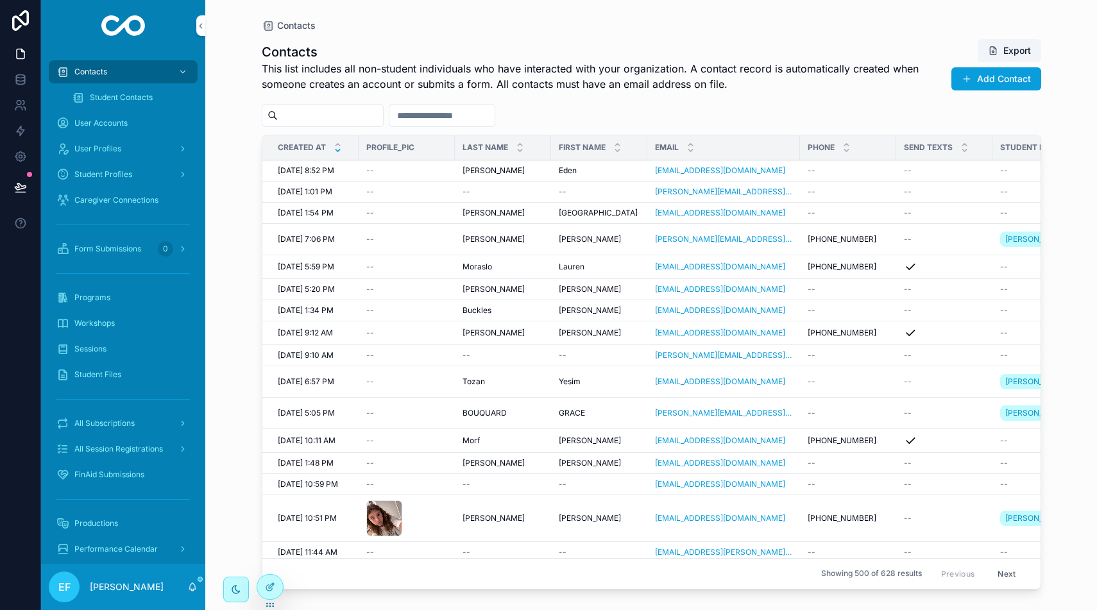
click at [369, 116] on input "scrollable content" at bounding box center [330, 115] width 105 height 18
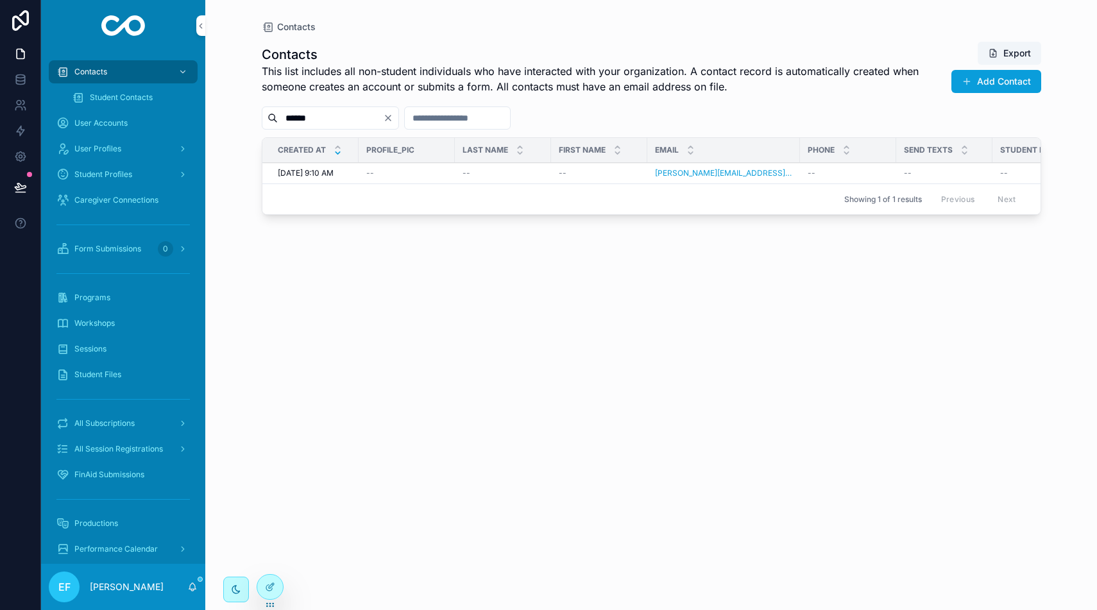
type input "******"
click at [595, 172] on div "--" at bounding box center [599, 173] width 81 height 10
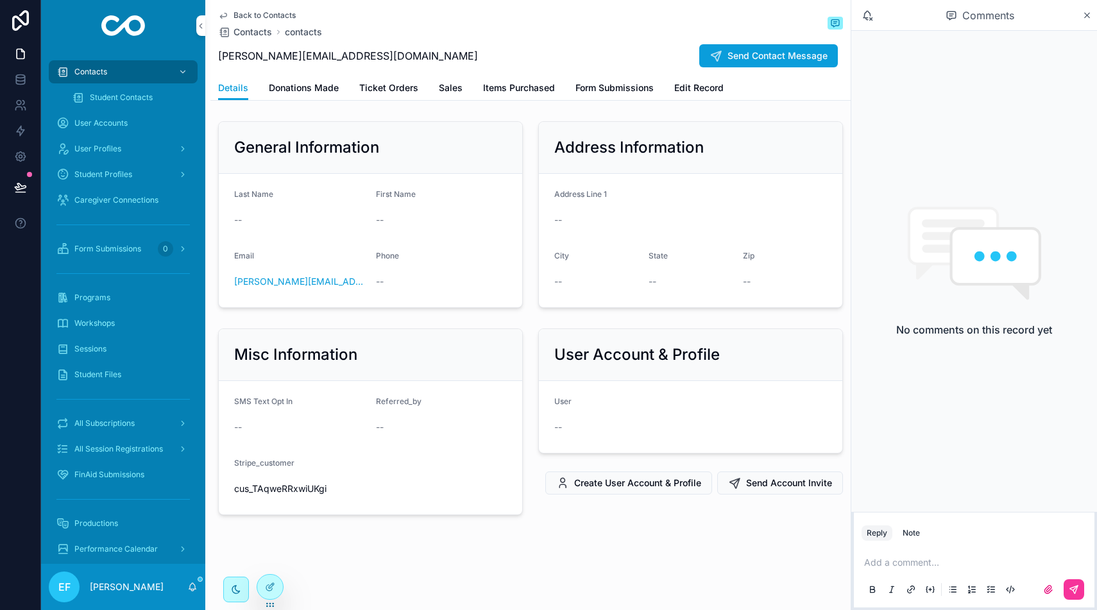
click at [129, 99] on span "Student Contacts" at bounding box center [121, 97] width 63 height 10
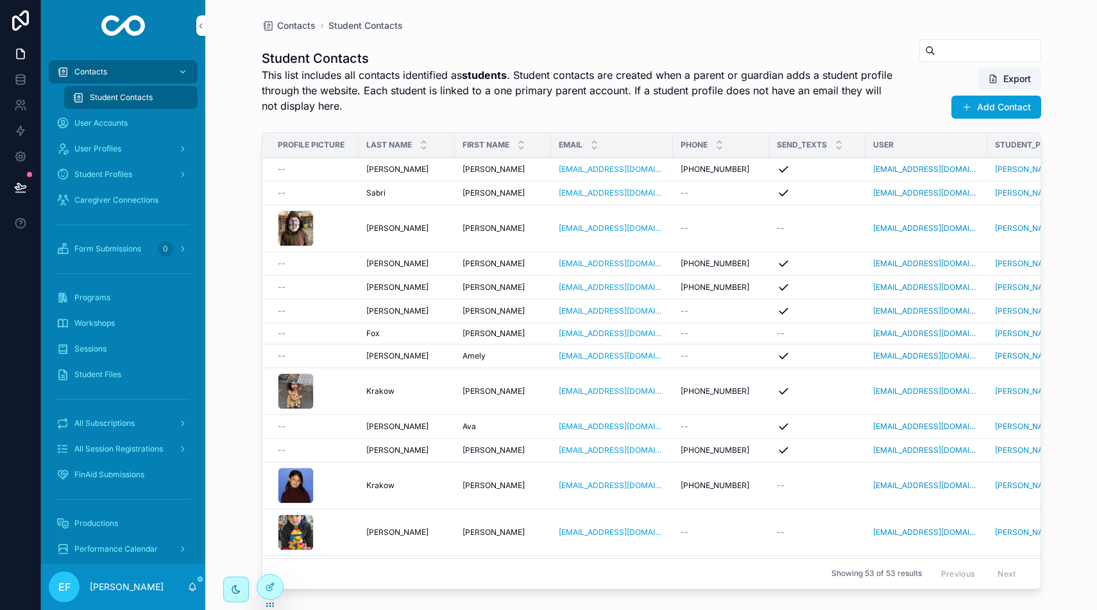
click at [526, 172] on div "Maia Maia" at bounding box center [502, 169] width 81 height 10
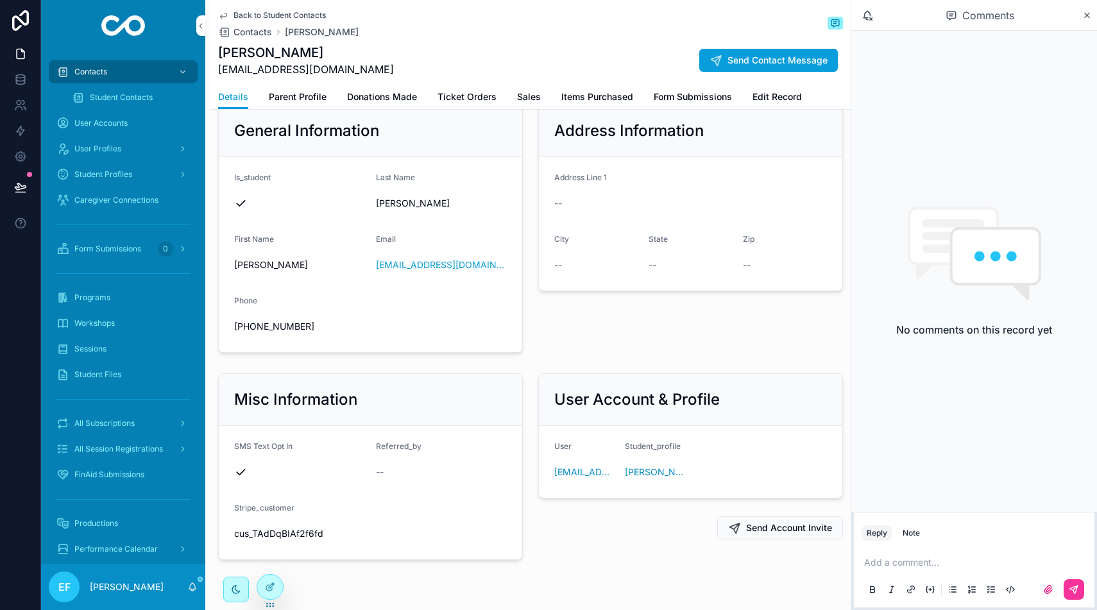
scroll to position [34, 0]
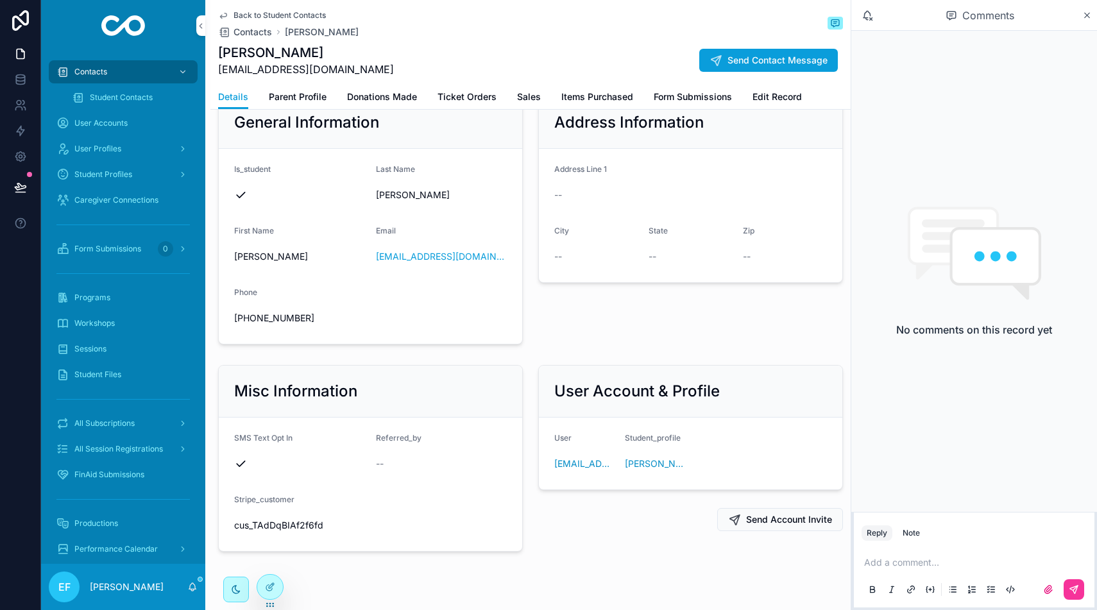
click at [135, 95] on span "Student Contacts" at bounding box center [121, 97] width 63 height 10
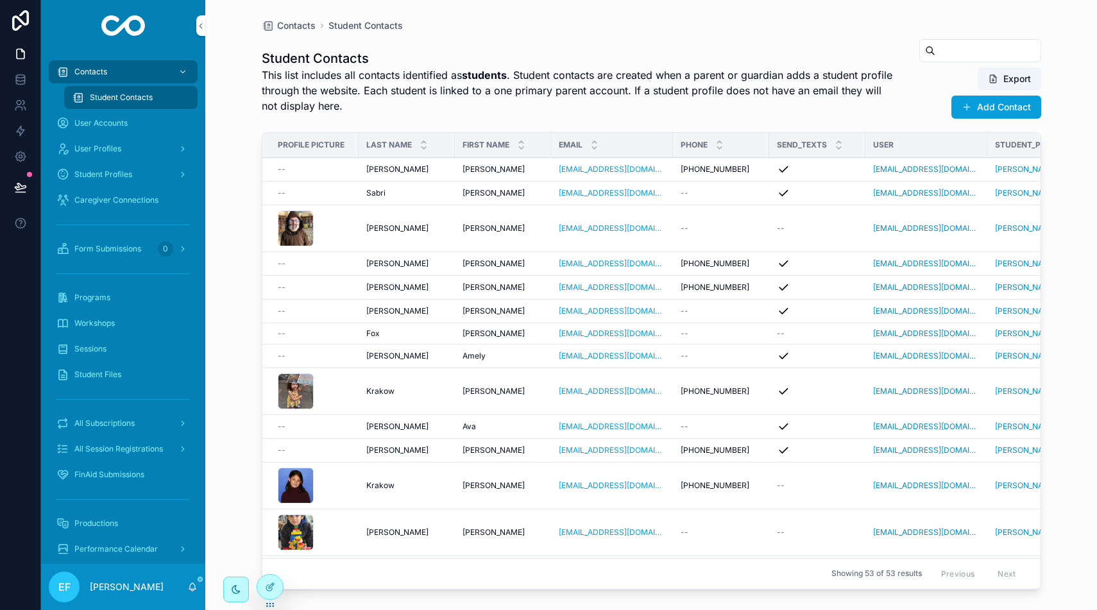
click at [965, 50] on input "scrollable content" at bounding box center [987, 51] width 105 height 18
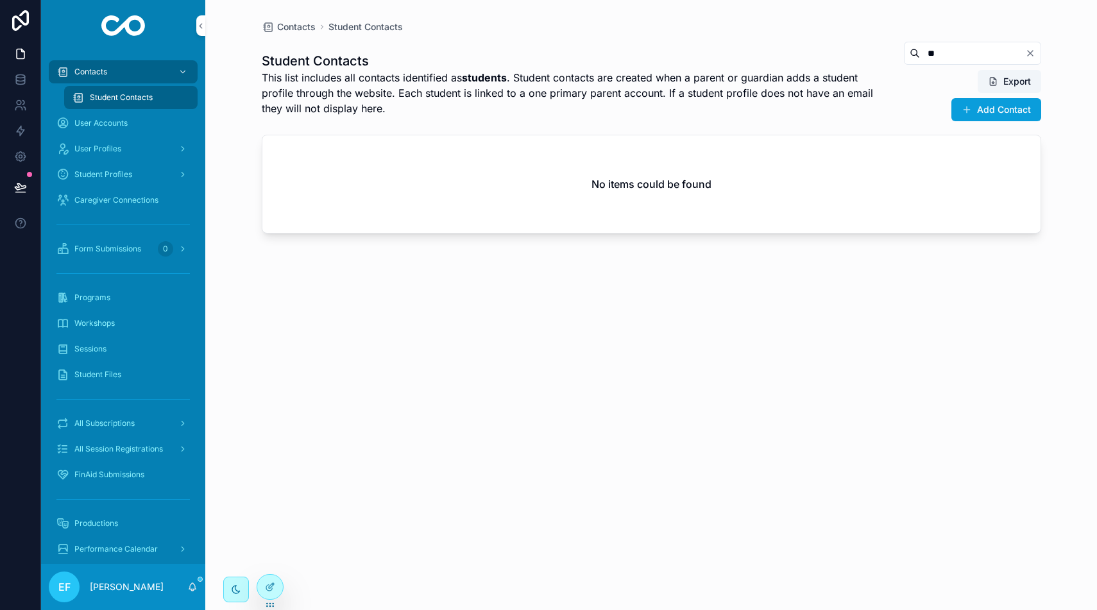
type input "*"
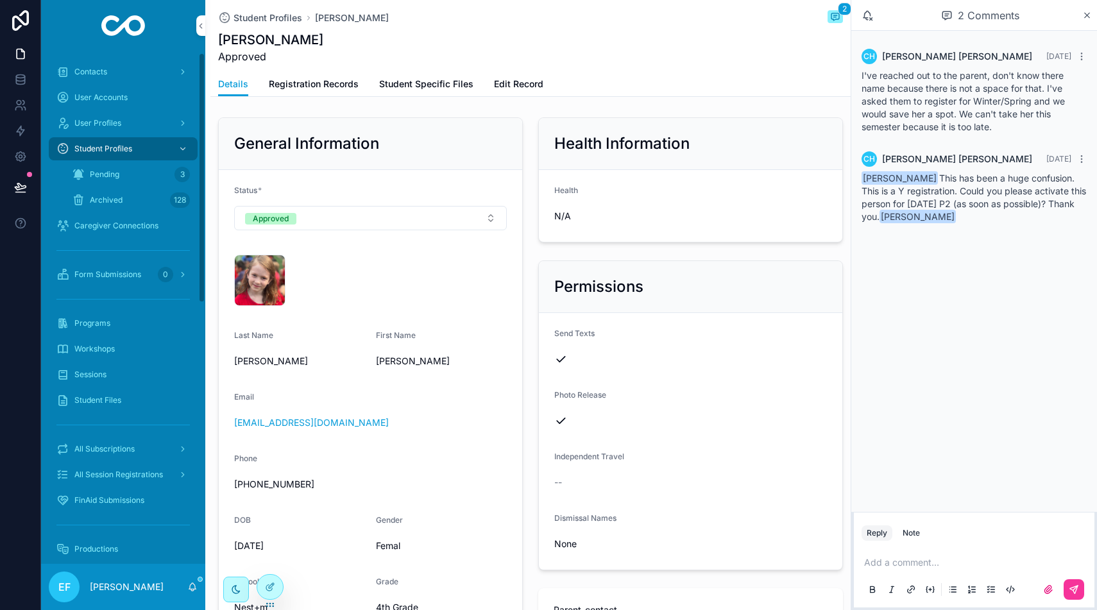
scroll to position [20, 0]
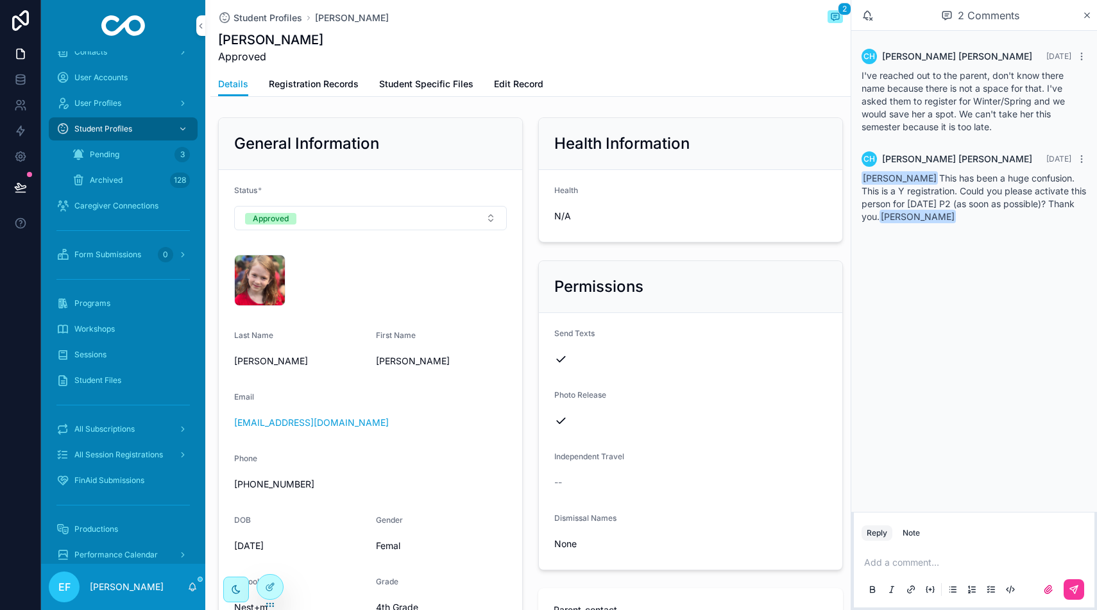
click at [124, 427] on span "All Subscriptions" at bounding box center [104, 429] width 60 height 10
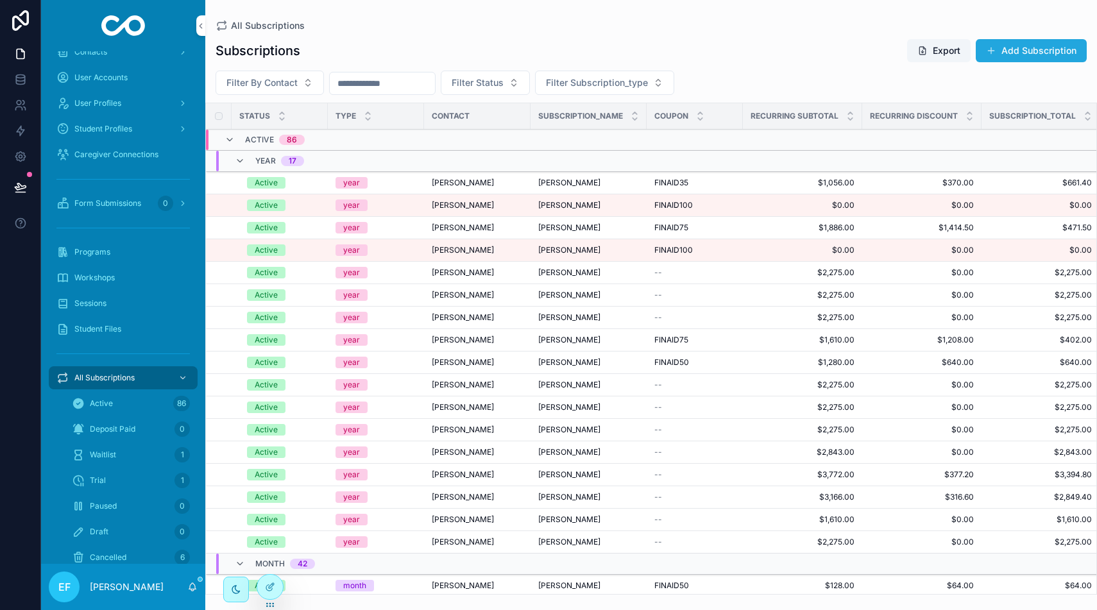
click at [1008, 50] on button "Add Subscription" at bounding box center [1031, 50] width 111 height 23
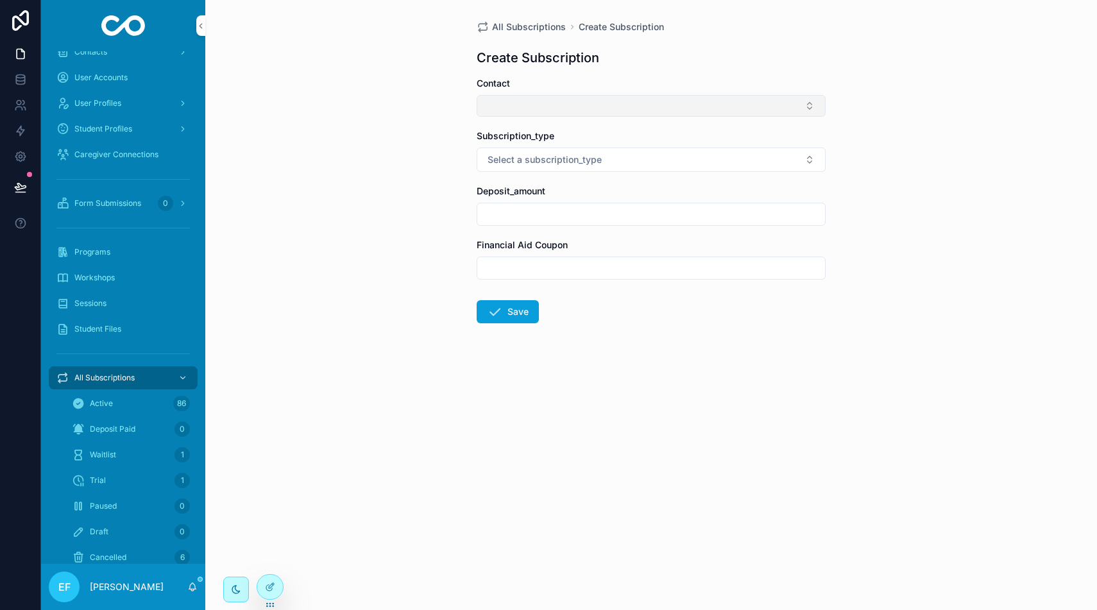
click at [697, 109] on button "Select Button" at bounding box center [651, 106] width 349 height 22
type input "*****"
click at [666, 155] on div "[PERSON_NAME]" at bounding box center [651, 156] width 178 height 21
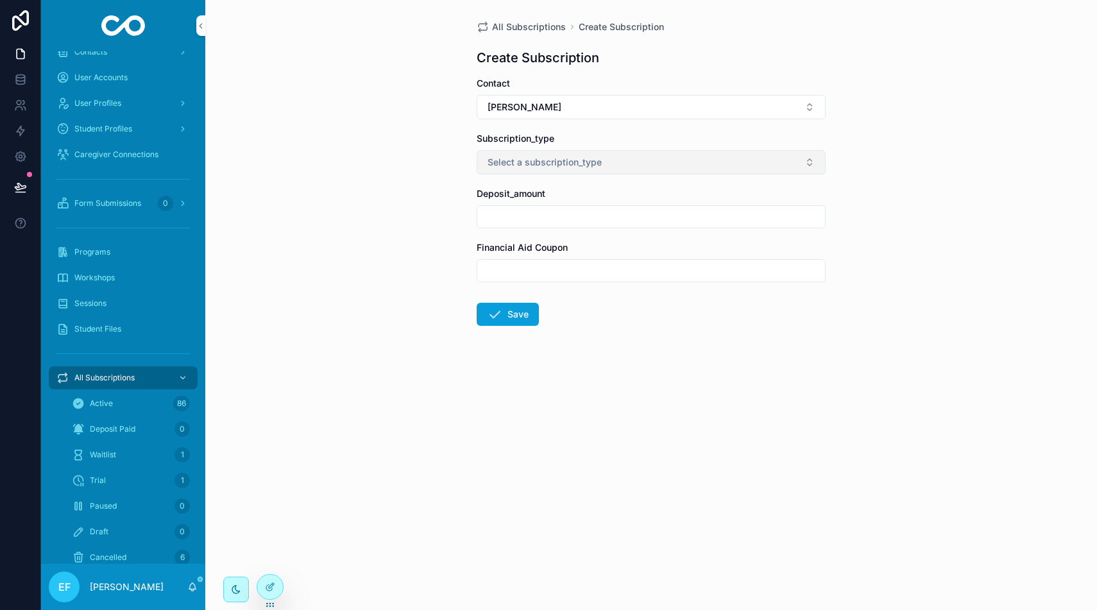
click at [666, 155] on button "Select a subscription_type" at bounding box center [651, 162] width 349 height 24
click at [638, 251] on div "semester" at bounding box center [651, 251] width 178 height 19
click at [594, 219] on input "scrollable content" at bounding box center [651, 217] width 348 height 18
type input "**"
click at [529, 309] on button "Save" at bounding box center [508, 314] width 62 height 23
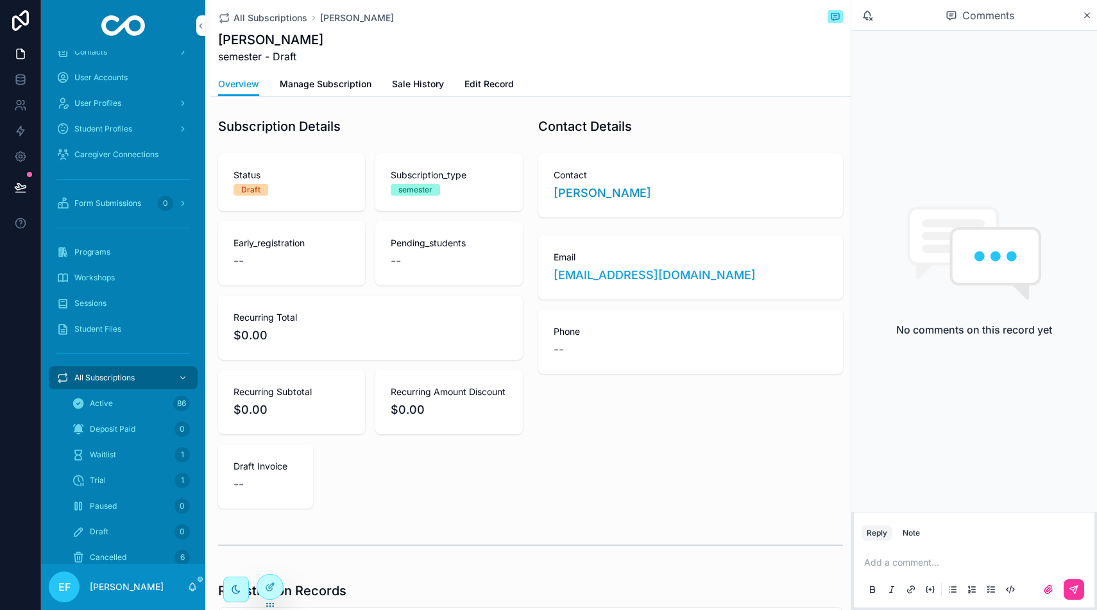
click at [355, 85] on span "Manage Subscription" at bounding box center [326, 84] width 92 height 13
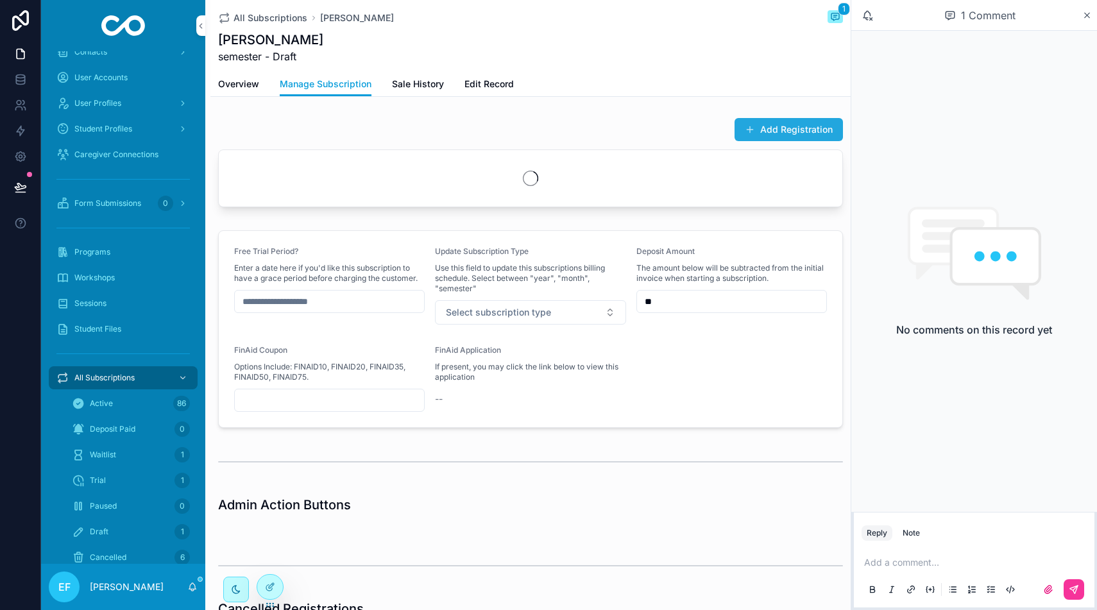
click at [774, 128] on button "Add Registration" at bounding box center [788, 129] width 108 height 23
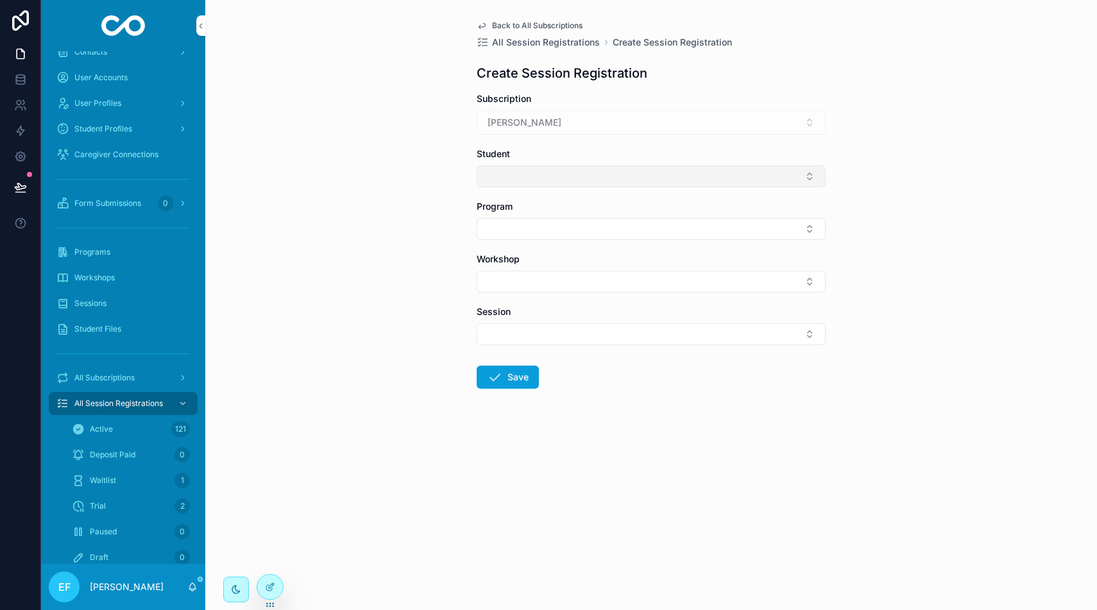
click at [607, 169] on button "Select Button" at bounding box center [651, 176] width 349 height 22
click at [616, 229] on span "[PERSON_NAME]" at bounding box center [625, 229] width 74 height 13
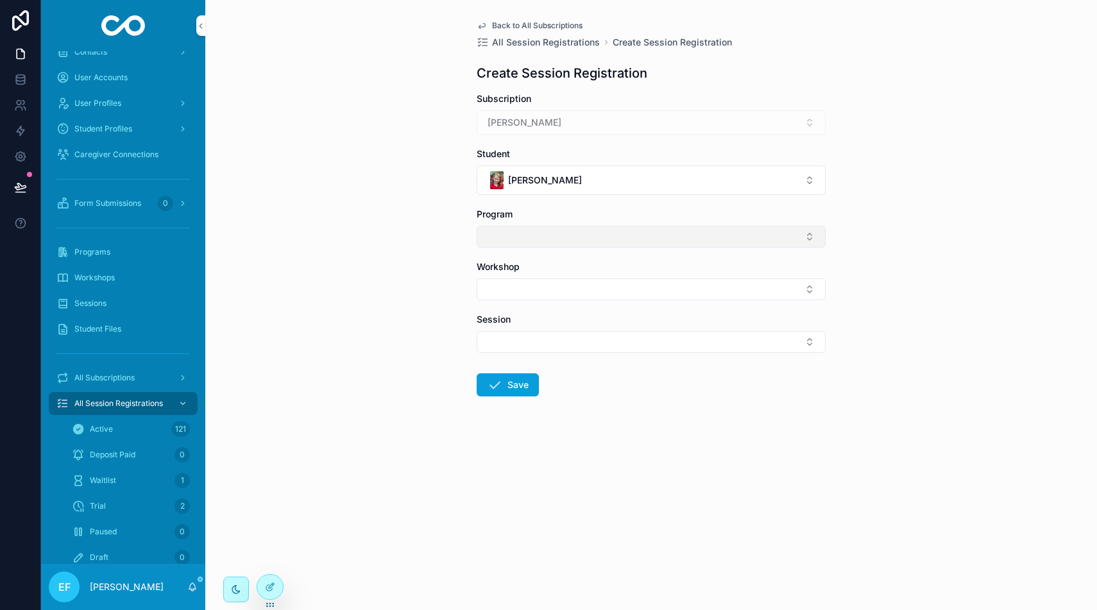
click at [613, 239] on button "Select Button" at bounding box center [651, 237] width 349 height 22
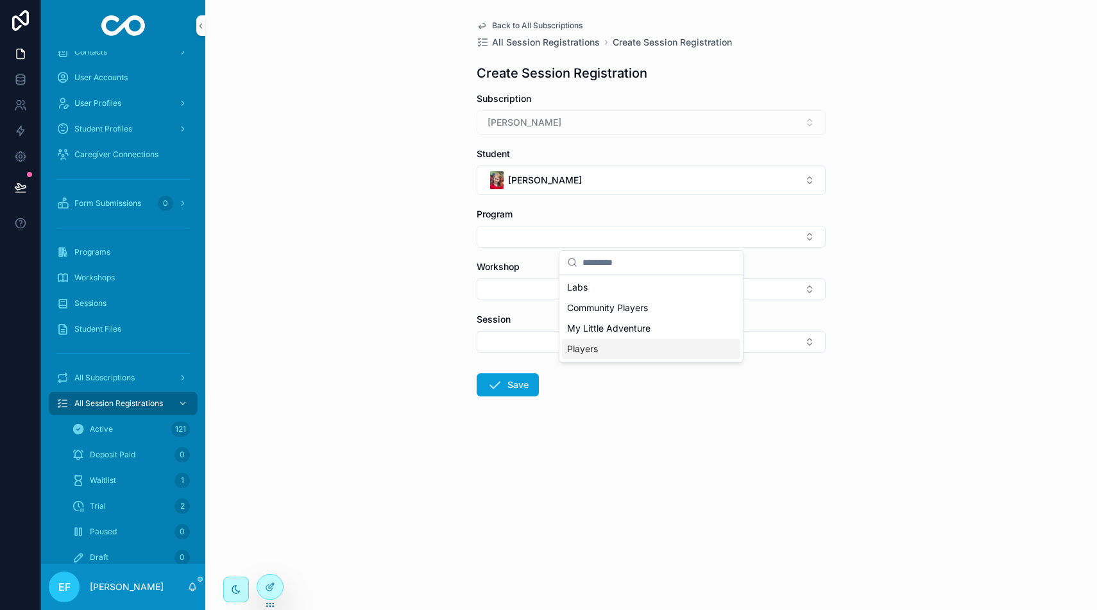
click at [611, 345] on div "Players" at bounding box center [651, 349] width 178 height 21
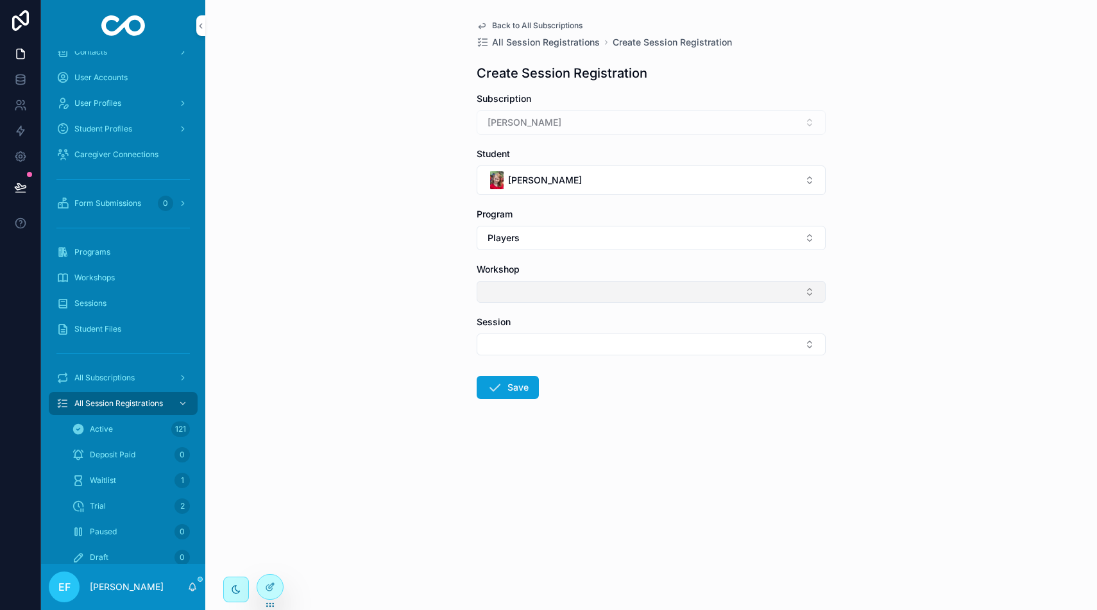
click at [604, 298] on button "Select Button" at bounding box center [651, 292] width 349 height 22
click at [598, 343] on span "Players 1" at bounding box center [585, 342] width 37 height 13
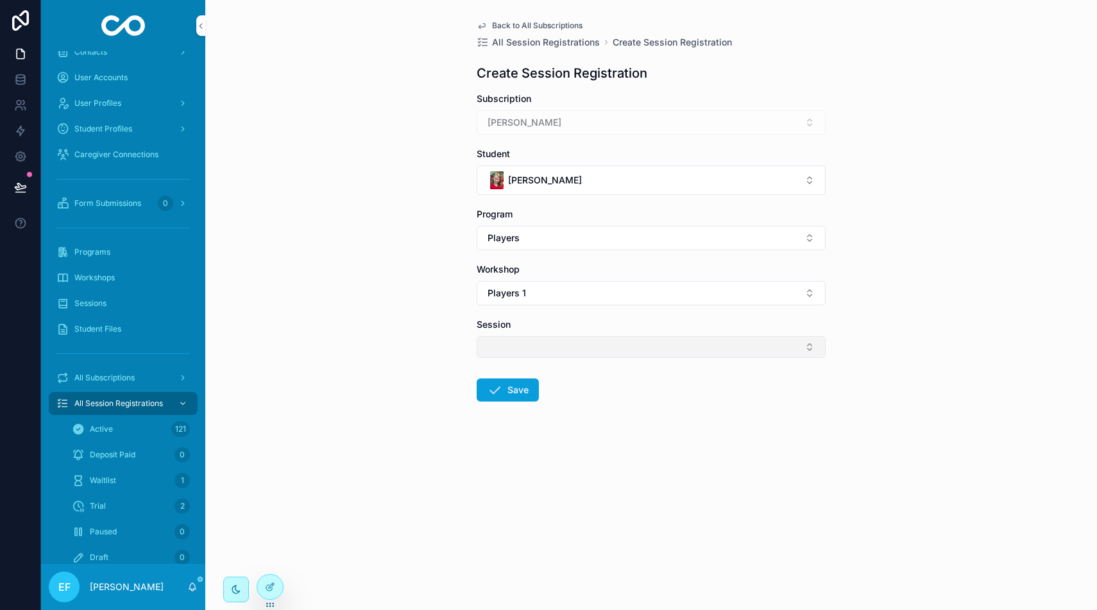
click at [595, 344] on button "Select Button" at bounding box center [651, 347] width 349 height 22
click at [604, 400] on span "CP1 - Tuesdays" at bounding box center [599, 397] width 65 height 13
click at [500, 397] on icon "scrollable content" at bounding box center [494, 392] width 15 height 15
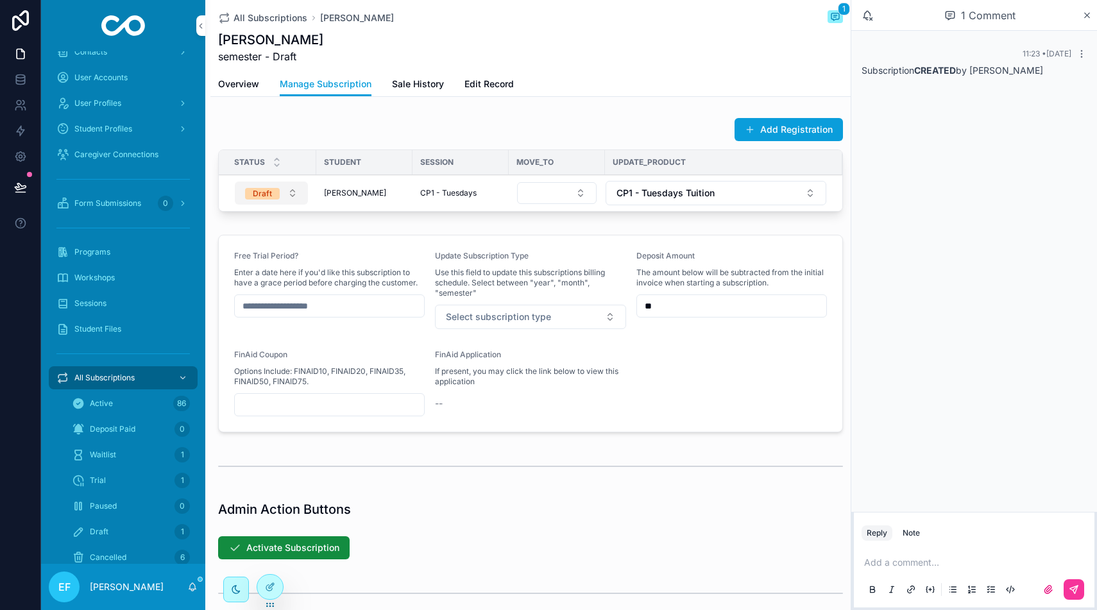
click at [291, 197] on button "Draft" at bounding box center [271, 193] width 73 height 23
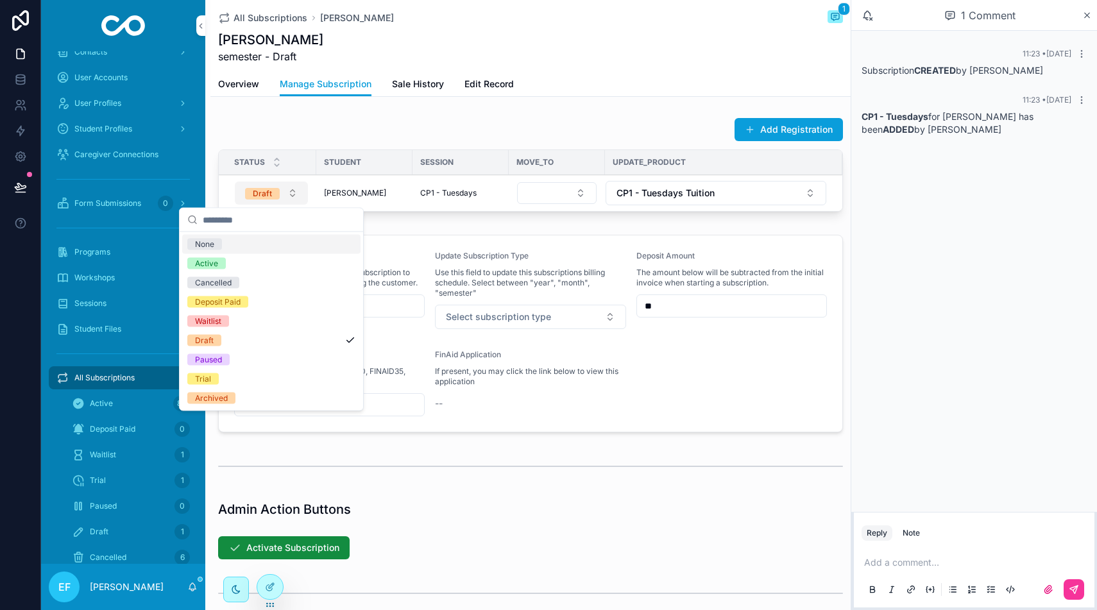
click at [291, 197] on button "Draft" at bounding box center [271, 193] width 73 height 23
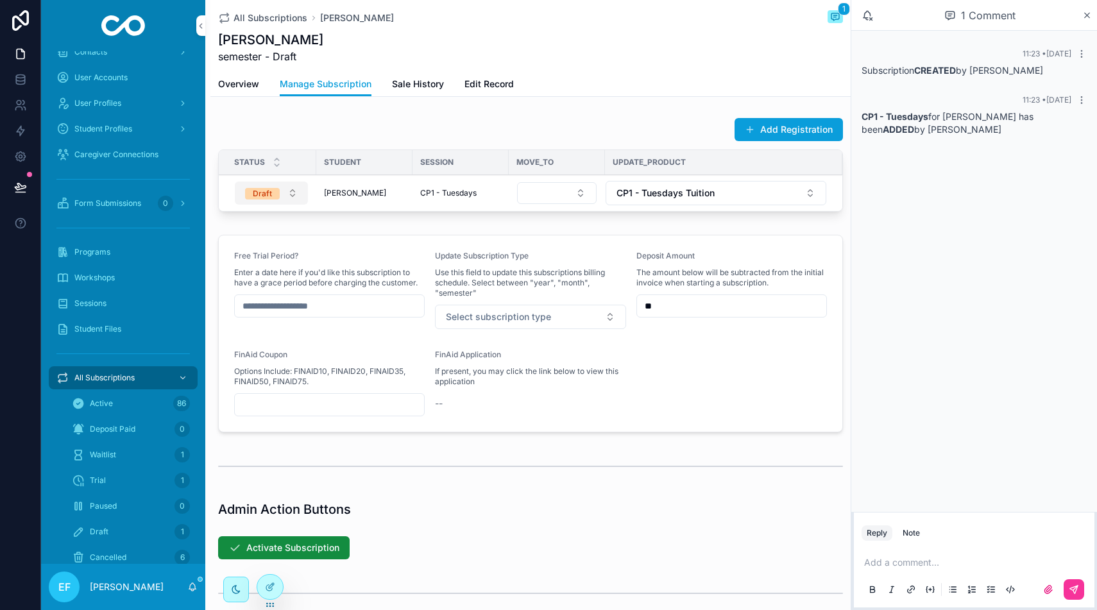
click at [291, 197] on button "Draft" at bounding box center [271, 193] width 73 height 23
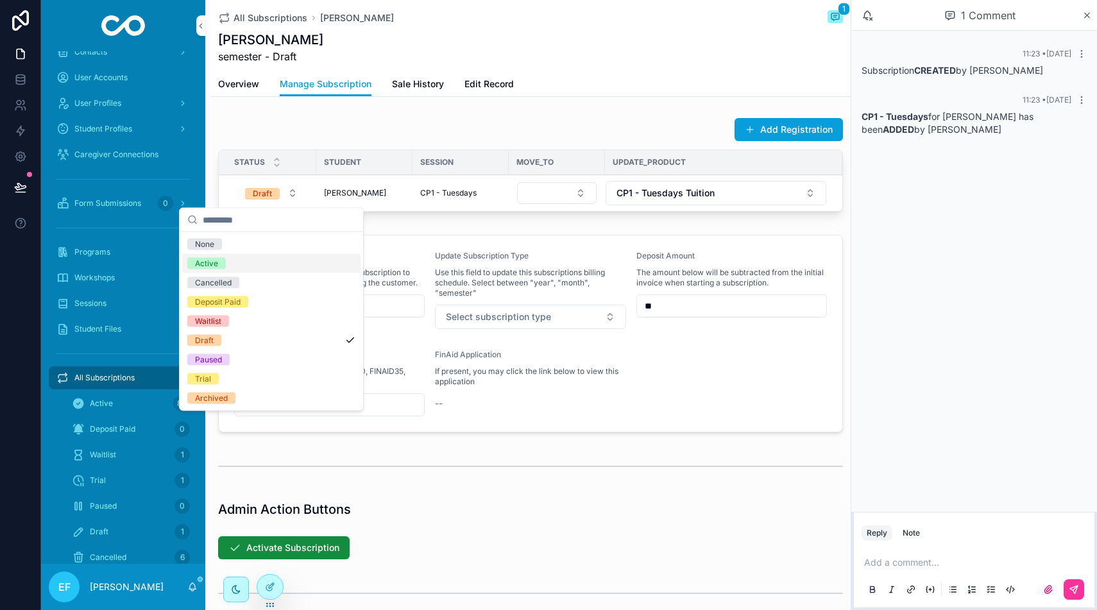
click at [238, 264] on div "Active" at bounding box center [271, 263] width 178 height 19
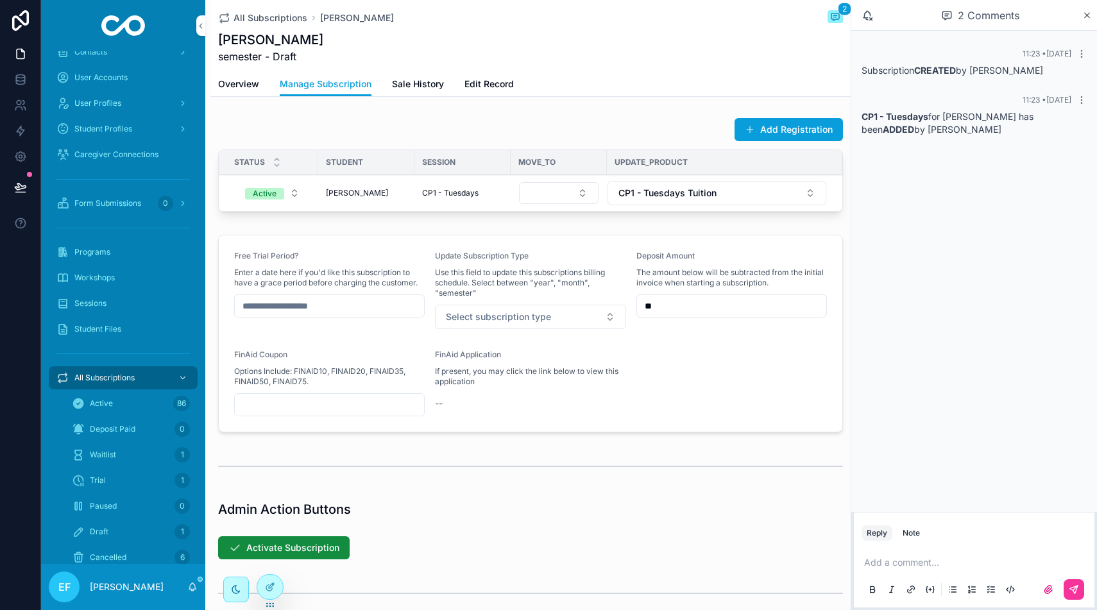
click at [395, 195] on div "[PERSON_NAME]" at bounding box center [366, 193] width 81 height 10
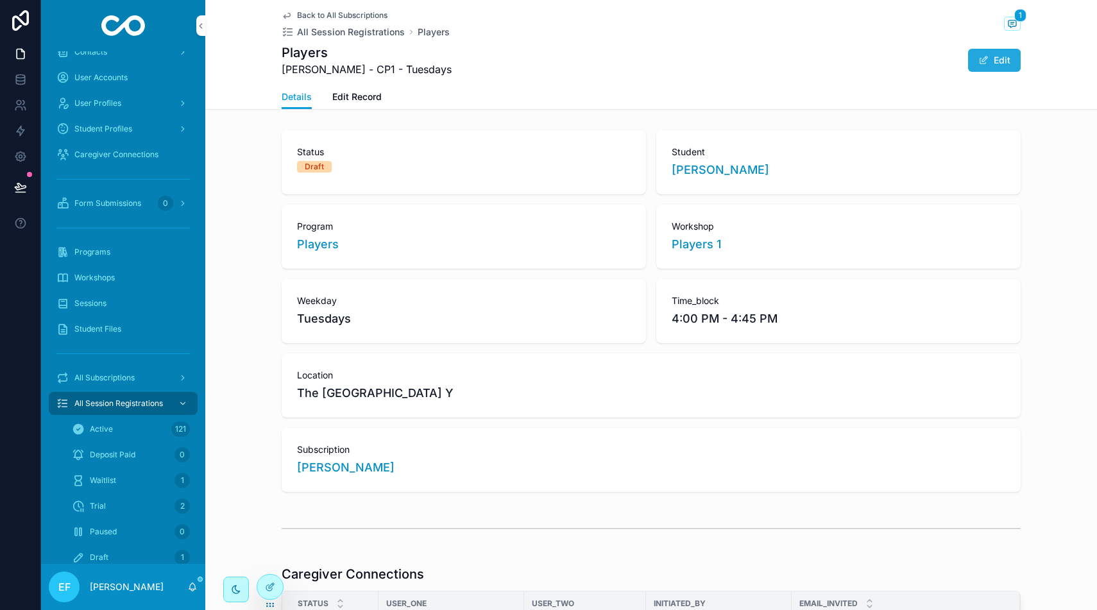
click at [1011, 56] on button "Edit" at bounding box center [994, 60] width 53 height 23
click at [358, 102] on span "Edit Record" at bounding box center [356, 96] width 49 height 13
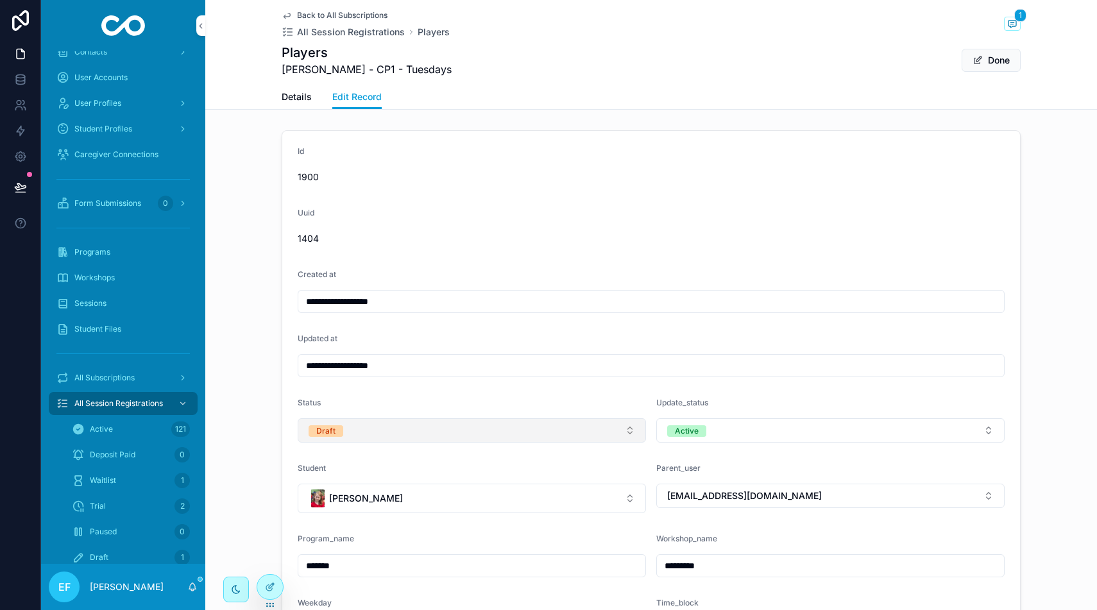
click at [482, 439] on button "Draft" at bounding box center [472, 430] width 348 height 24
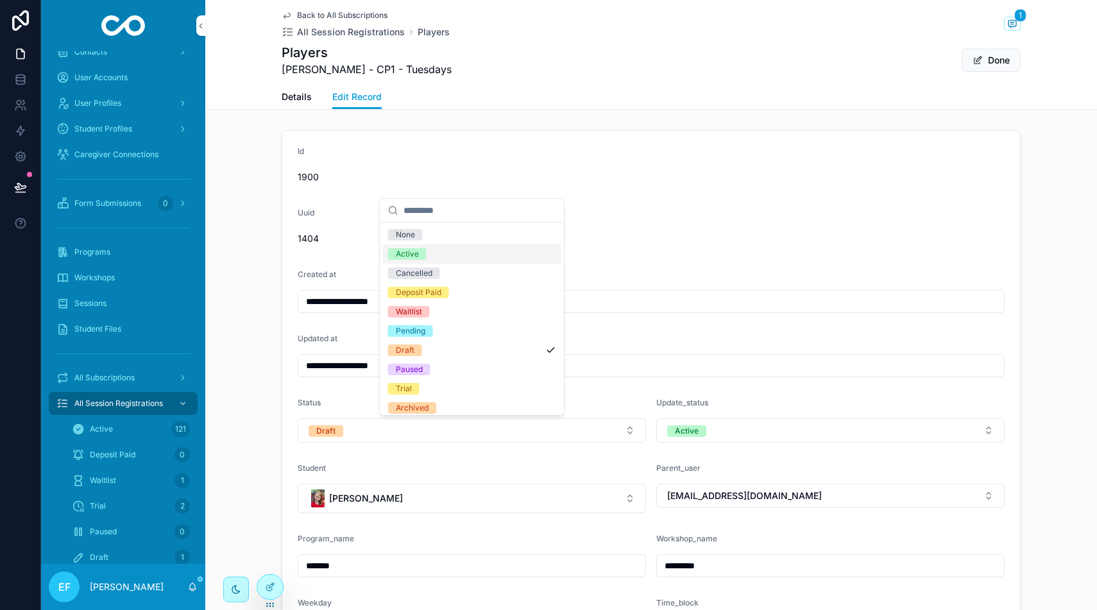
click at [471, 250] on div "Active" at bounding box center [472, 253] width 178 height 19
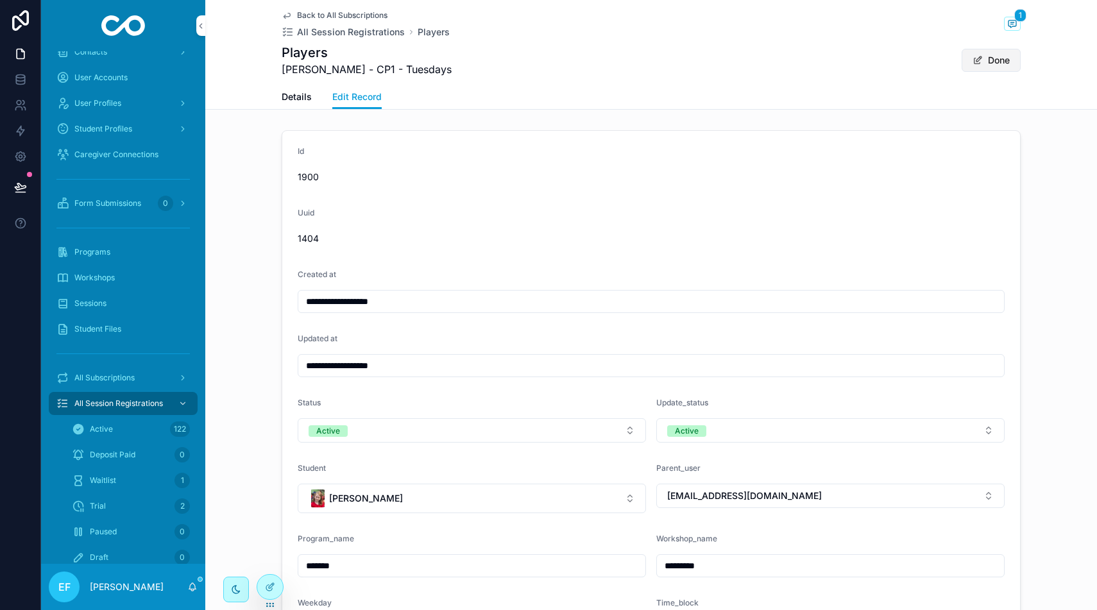
click at [997, 56] on button "Done" at bounding box center [991, 60] width 59 height 23
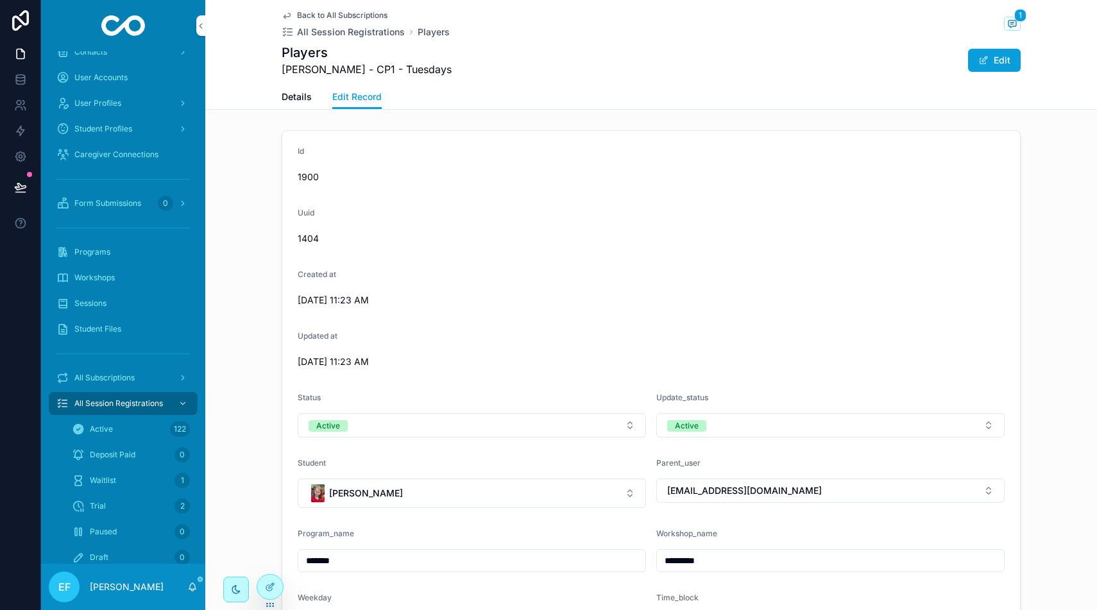
click at [117, 375] on span "All Subscriptions" at bounding box center [104, 378] width 60 height 10
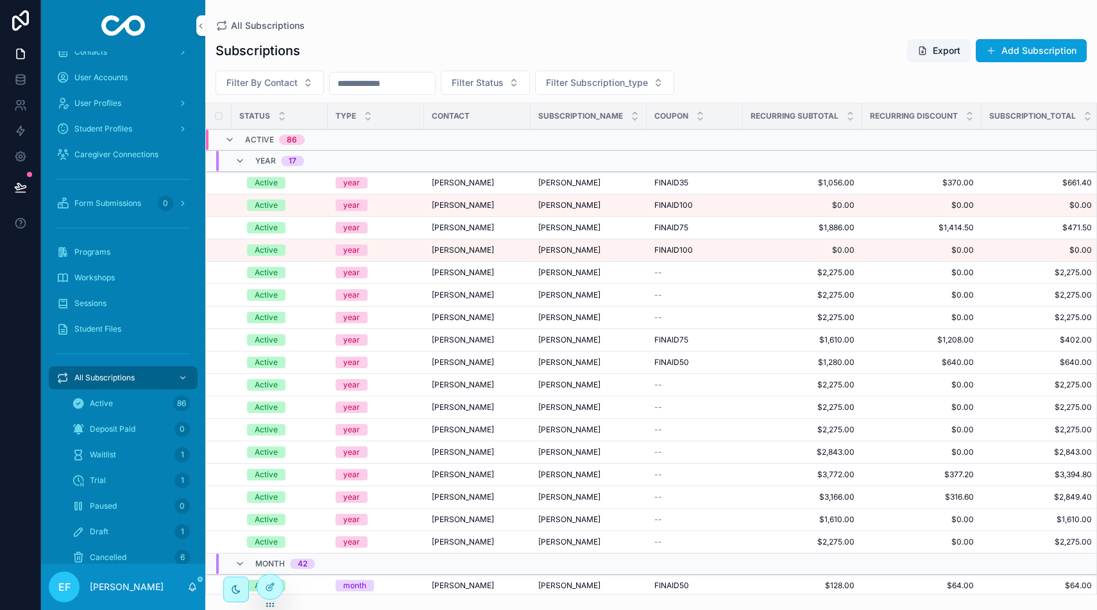
scroll to position [13, 0]
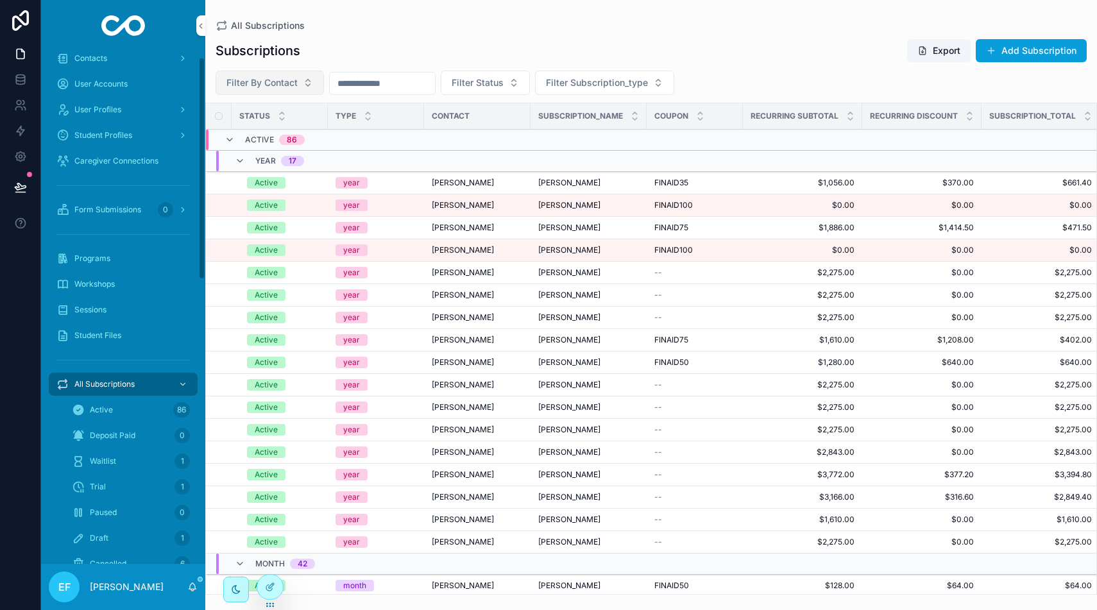
click at [291, 80] on span "Filter By Contact" at bounding box center [261, 82] width 71 height 13
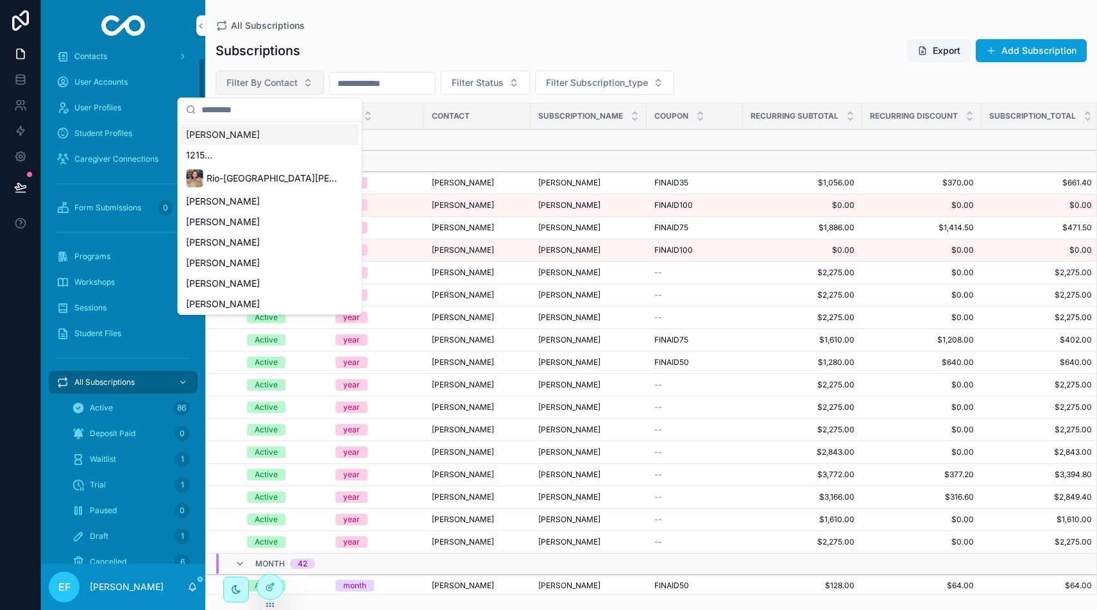
scroll to position [17, 0]
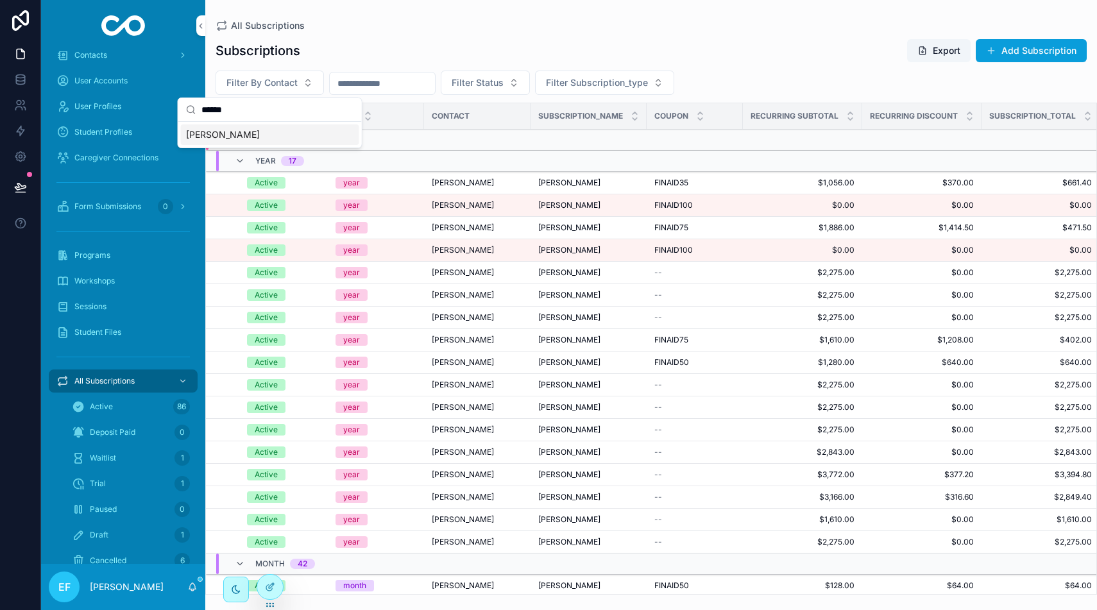
type input "******"
click at [240, 130] on div "[PERSON_NAME]" at bounding box center [270, 134] width 178 height 21
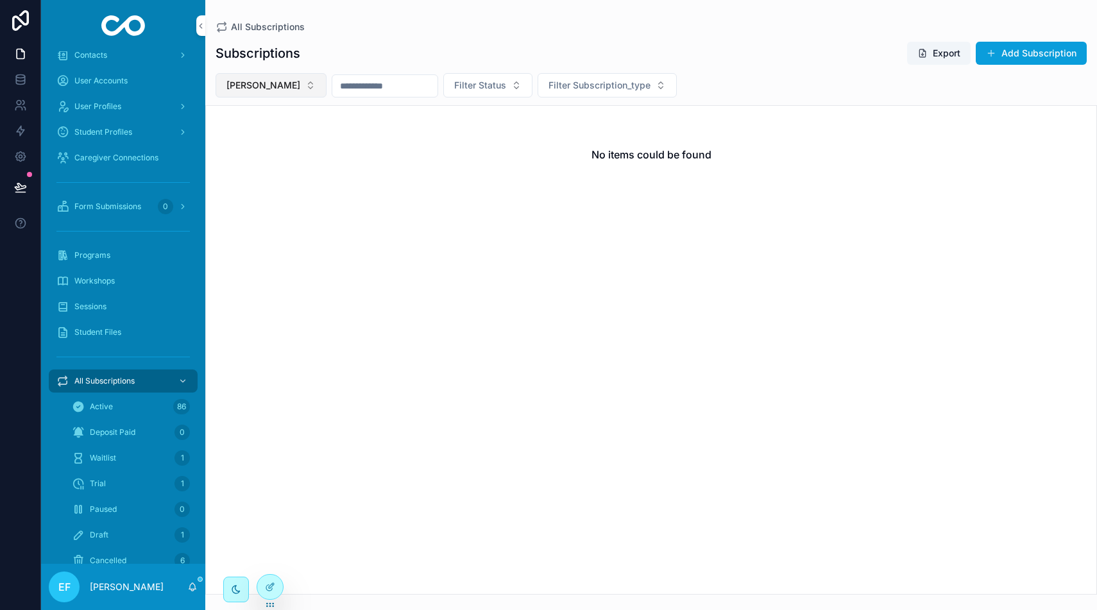
click at [292, 86] on button "[PERSON_NAME]" at bounding box center [271, 85] width 111 height 24
type input "***"
click at [217, 137] on span "[PERSON_NAME]" at bounding box center [213, 137] width 74 height 13
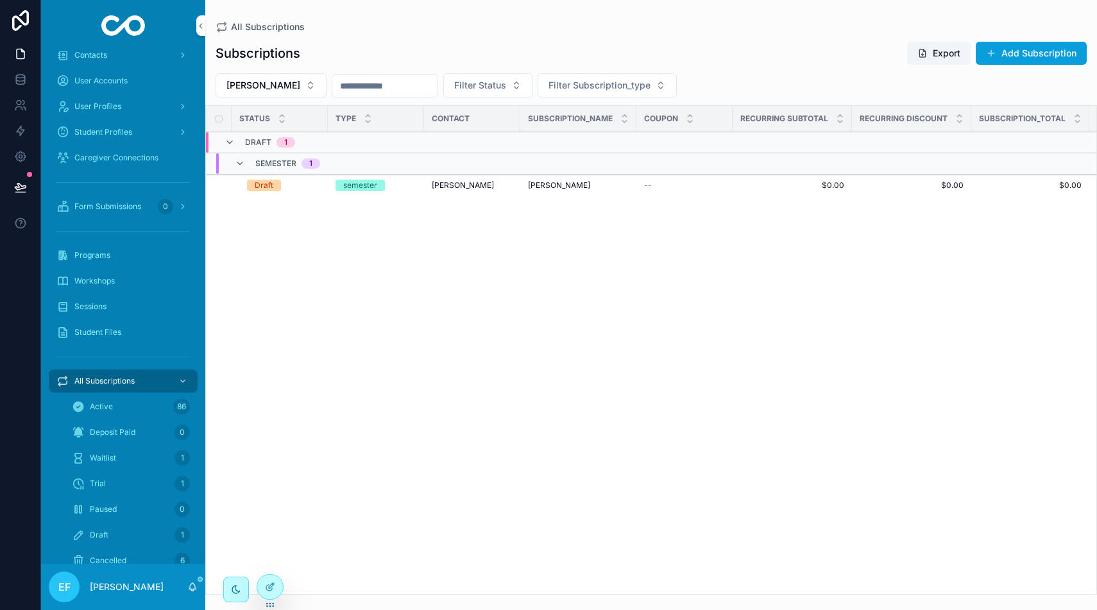
click at [421, 186] on td "semester" at bounding box center [376, 185] width 96 height 22
click at [441, 185] on span "[PERSON_NAME]" at bounding box center [463, 185] width 62 height 10
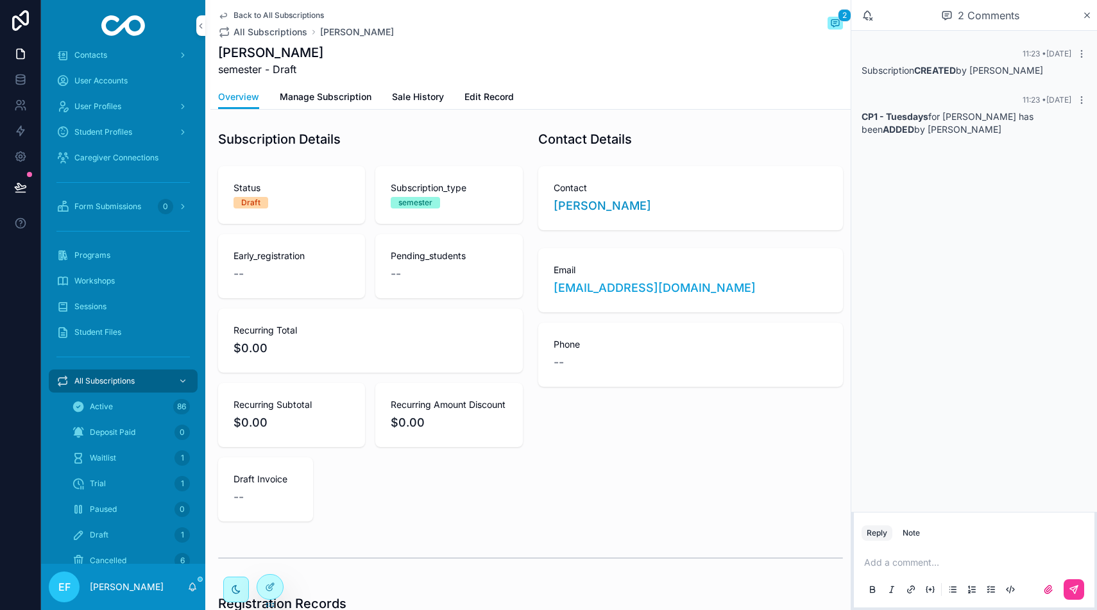
click at [344, 91] on span "Manage Subscription" at bounding box center [326, 96] width 92 height 13
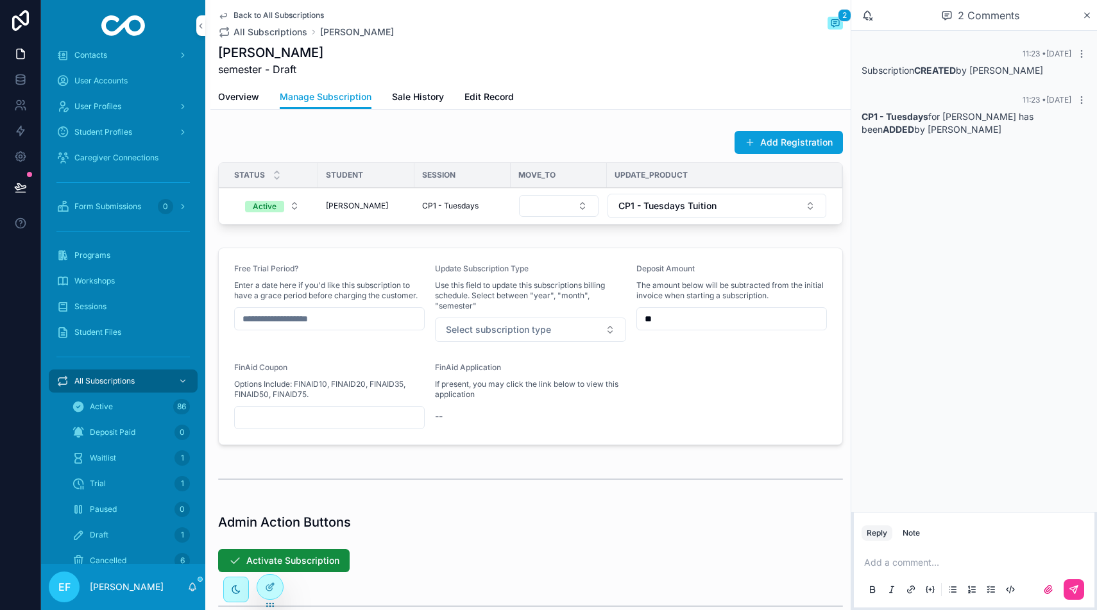
click at [245, 91] on span "Overview" at bounding box center [238, 96] width 41 height 13
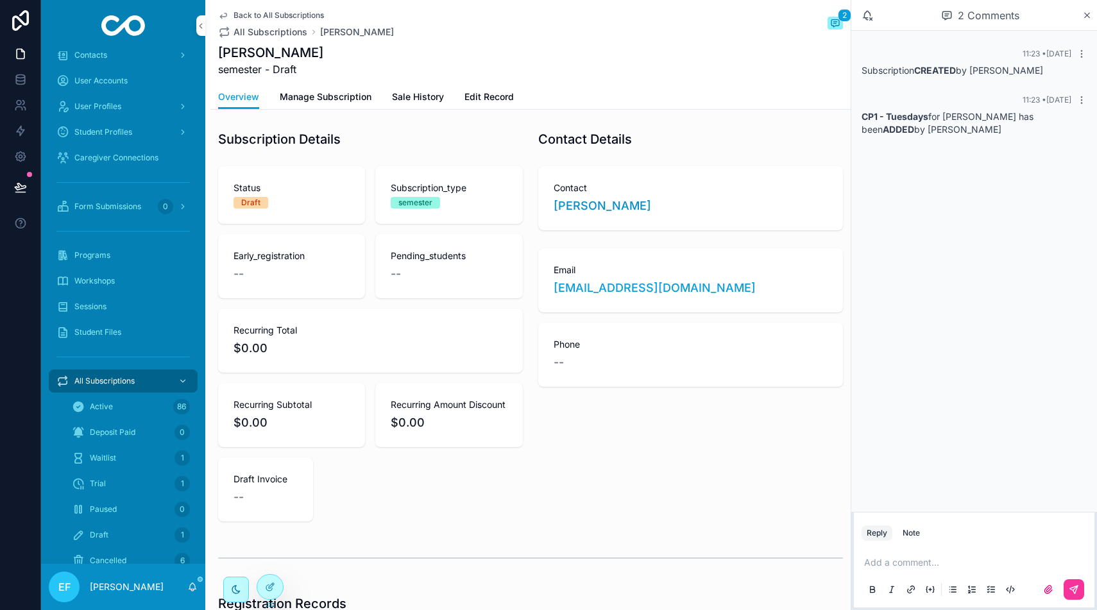
click at [497, 94] on span "Edit Record" at bounding box center [488, 96] width 49 height 13
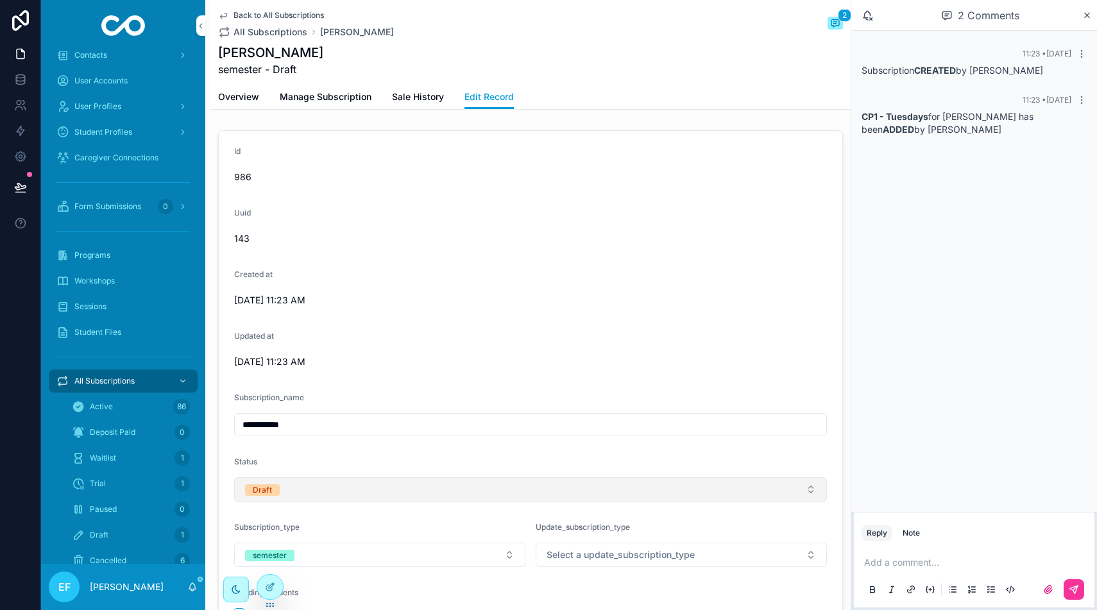
click at [506, 485] on button "Draft" at bounding box center [530, 489] width 593 height 24
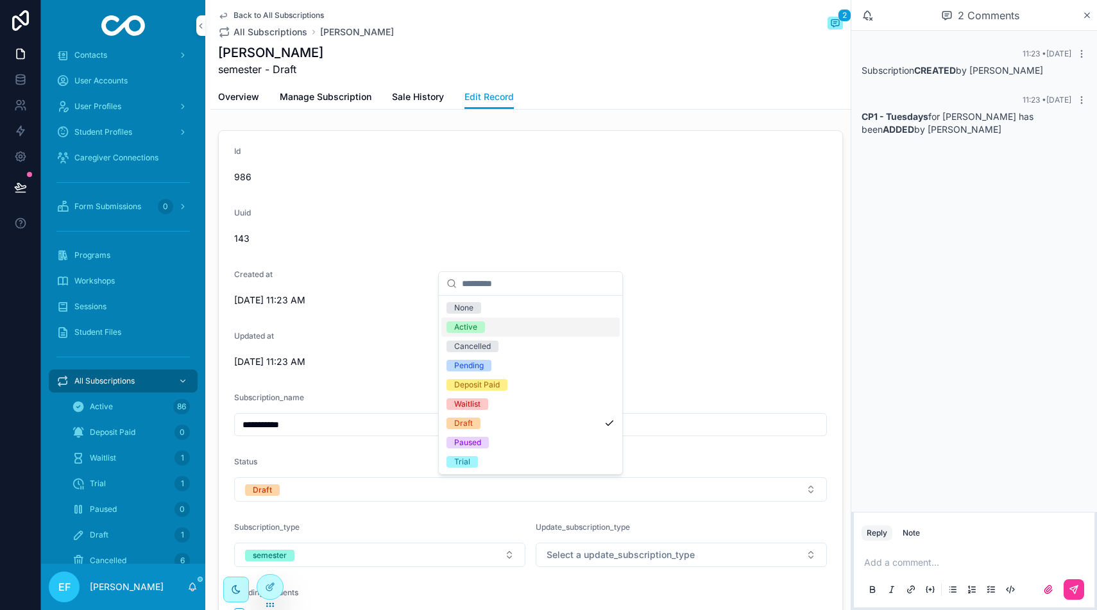
click at [497, 321] on div "Active" at bounding box center [530, 327] width 178 height 19
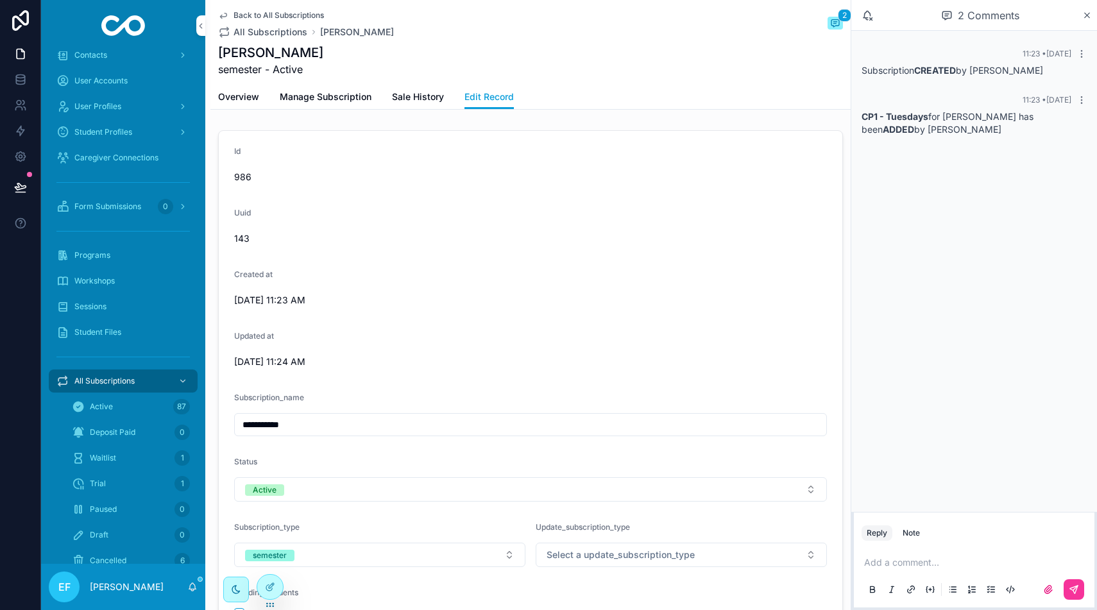
click at [255, 14] on span "Back to All Subscriptions" at bounding box center [278, 15] width 90 height 10
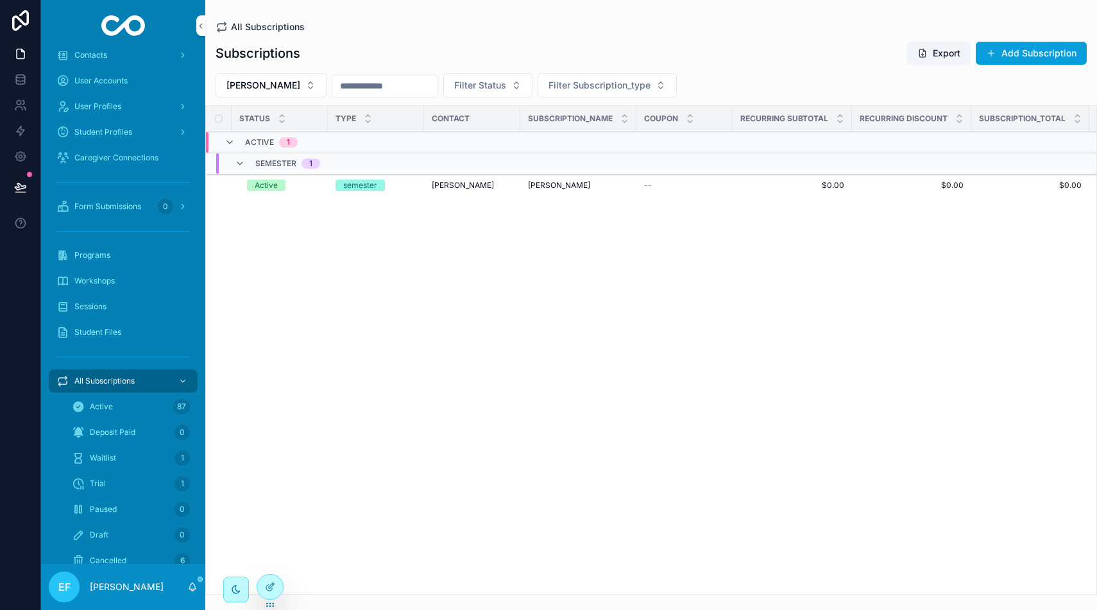
click at [255, 23] on span "All Subscriptions" at bounding box center [268, 27] width 74 height 13
